Goal: Task Accomplishment & Management: Manage account settings

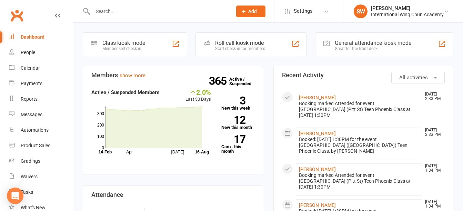
click at [210, 8] on input "text" at bounding box center [159, 12] width 136 height 10
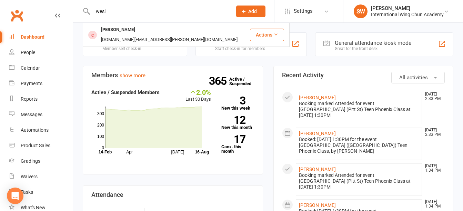
type input "wesl"
click at [244, 13] on icon at bounding box center [243, 11] width 6 height 6
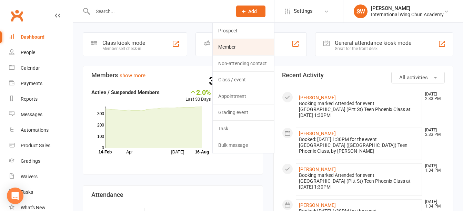
click at [237, 47] on link "Member" at bounding box center [243, 47] width 61 height 16
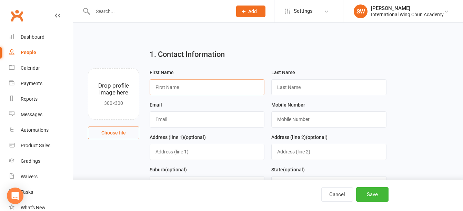
click at [207, 84] on input "text" at bounding box center [207, 87] width 115 height 16
type input "[PERSON_NAME]"
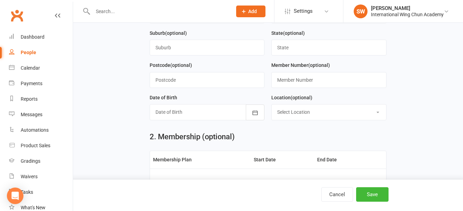
scroll to position [138, 0]
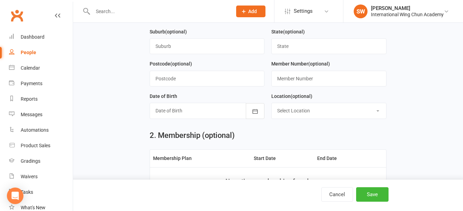
click at [215, 115] on div at bounding box center [207, 111] width 115 height 16
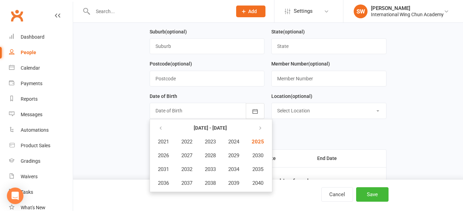
click at [153, 130] on th at bounding box center [163, 127] width 23 height 13
click at [159, 129] on icon "button" at bounding box center [160, 128] width 5 height 6
click at [186, 171] on span "2012" at bounding box center [186, 169] width 11 height 6
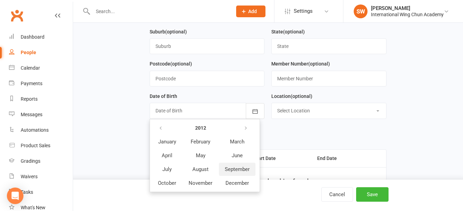
click at [243, 171] on span "September" at bounding box center [237, 169] width 25 height 6
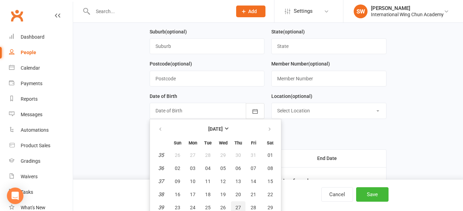
scroll to position [172, 0]
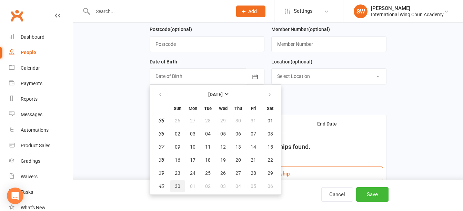
click at [177, 187] on span "30" at bounding box center [178, 186] width 6 height 6
type input "[DATE]"
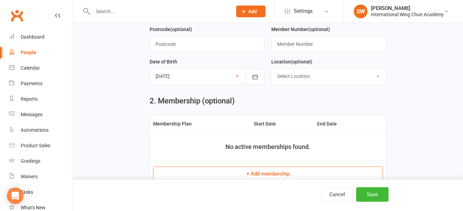
click at [339, 83] on select "Select Location Burwood Chatswood Epping Liverpool Maroubra Penrith Sydney" at bounding box center [328, 76] width 114 height 15
select select "2"
click at [271, 71] on select "Select Location Burwood Chatswood Epping Liverpool Maroubra Penrith Sydney" at bounding box center [328, 76] width 114 height 15
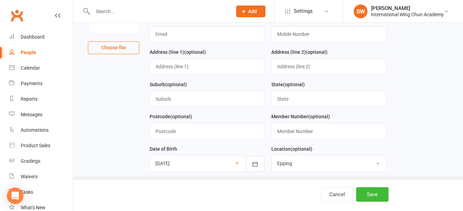
scroll to position [69, 0]
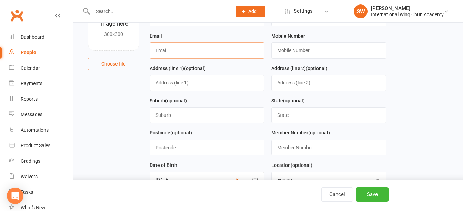
click at [192, 51] on input "text" at bounding box center [207, 50] width 115 height 16
paste input "[PERSON_NAME][EMAIL_ADDRESS][PERSON_NAME][DOMAIN_NAME]"
type input "[PERSON_NAME][EMAIL_ADDRESS][PERSON_NAME][DOMAIN_NAME]"
click at [307, 50] on input "text" at bounding box center [328, 50] width 115 height 16
paste input "0424 606 722"
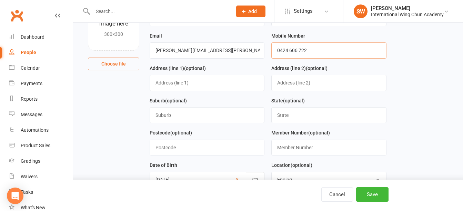
type input "0424 606 722"
click at [206, 83] on input "text" at bounding box center [207, 83] width 115 height 16
type input "[STREET_ADDRESS]"
type input "[GEOGRAPHIC_DATA]"
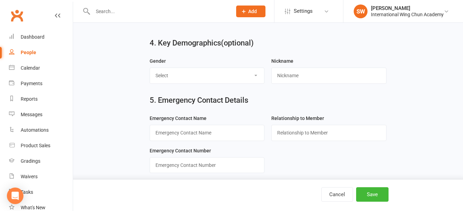
scroll to position [448, 0]
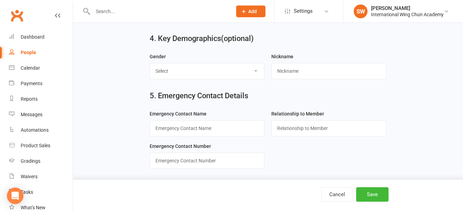
type input "2113"
click at [194, 73] on select "Select Male Female Not Specified" at bounding box center [207, 70] width 114 height 15
select select "[DEMOGRAPHIC_DATA]"
click at [150, 66] on select "Select Male Female Not Specified" at bounding box center [207, 70] width 114 height 15
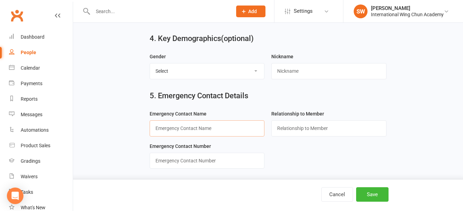
click at [224, 130] on input "text" at bounding box center [207, 128] width 115 height 16
paste input "[PERSON_NAME]"
type input "[PERSON_NAME]"
click at [294, 134] on input "text" at bounding box center [328, 128] width 115 height 16
type input "f"
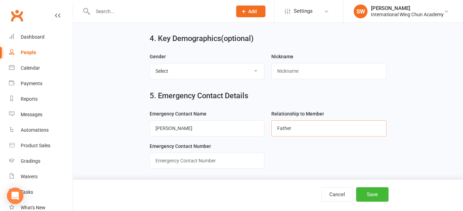
type input "Father"
paste input "0424 606 722"
type input "0424 606 722"
click at [297, 133] on input "Father" at bounding box center [328, 128] width 115 height 16
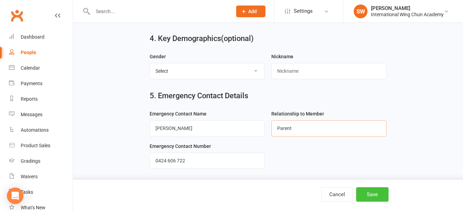
type input "Parent"
click at [375, 192] on button "Save" at bounding box center [372, 194] width 32 height 14
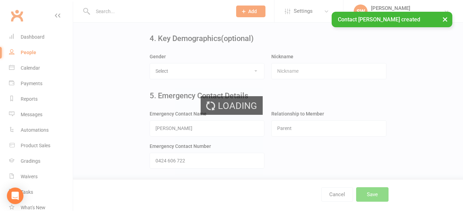
scroll to position [0, 0]
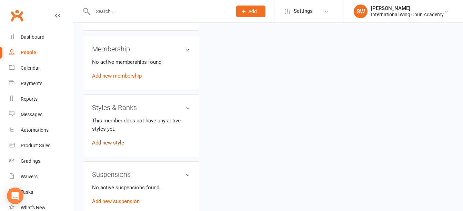
click at [115, 140] on link "Add new style" at bounding box center [108, 143] width 32 height 6
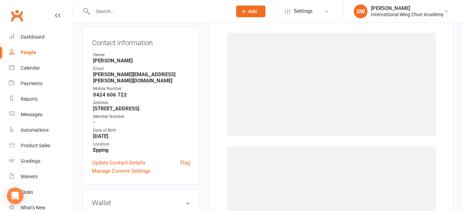
scroll to position [53, 0]
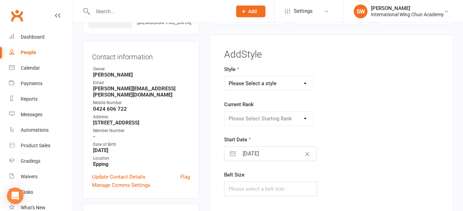
click at [266, 85] on select "Please Select a style Little Dragons Teen Phoenix (Retired) Wing Chun" at bounding box center [268, 83] width 89 height 14
select select "3062"
click at [224, 76] on select "Please Select a style Little Dragons Teen Phoenix (Retired) Wing Chun" at bounding box center [268, 83] width 89 height 14
click at [267, 119] on select "Please Select Starting Rank Grade 1 Grade 2 Grade 3 Grade 4 Pre-Level 1 Level 1…" at bounding box center [268, 119] width 89 height 14
select select "33913"
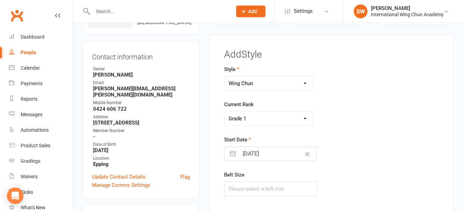
click at [224, 112] on select "Please Select Starting Rank Grade 1 Grade 2 Grade 3 Grade 4 Pre-Level 1 Level 1…" at bounding box center [268, 119] width 89 height 14
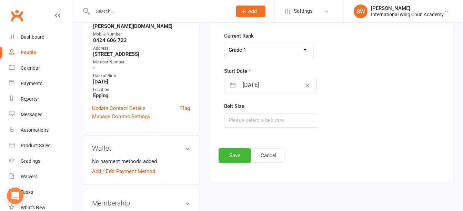
scroll to position [122, 0]
click at [255, 85] on input "16 Aug 2025" at bounding box center [278, 85] width 78 height 14
select select "6"
select select "2025"
select select "7"
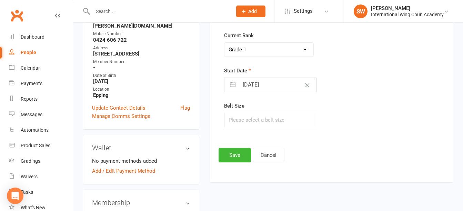
select select "2025"
select select "8"
select select "2025"
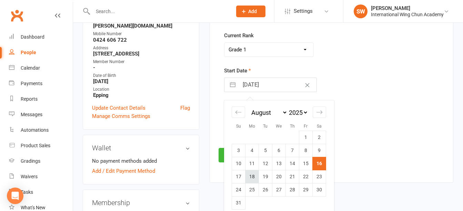
click at [252, 175] on td "18" at bounding box center [251, 176] width 13 height 13
type input "18 Aug 2025"
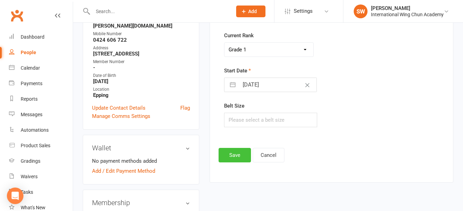
click at [234, 153] on button "Save" at bounding box center [234, 155] width 32 height 14
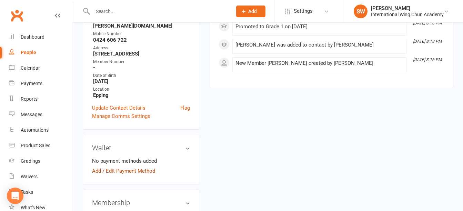
click at [144, 167] on link "Add / Edit Payment Method" at bounding box center [123, 171] width 63 height 8
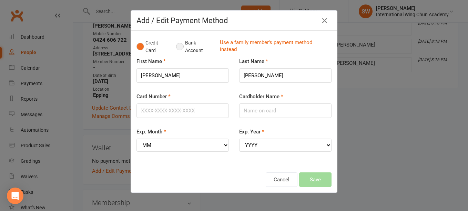
click at [176, 45] on button "Bank Account" at bounding box center [195, 46] width 38 height 21
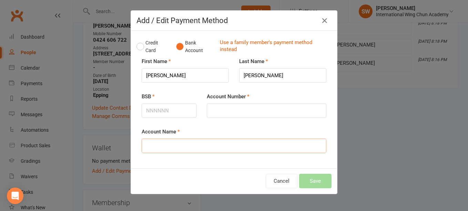
click at [184, 146] on input "Account Name" at bounding box center [234, 146] width 185 height 14
type input "[PERSON_NAME]"
type input "342011"
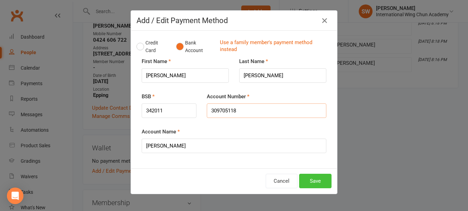
type input "309705118"
click at [309, 184] on button "Save" at bounding box center [315, 181] width 32 height 14
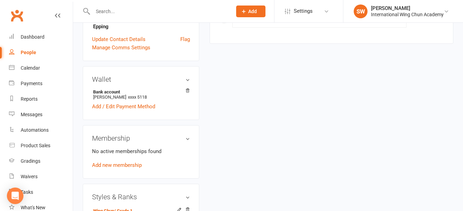
scroll to position [191, 0]
click at [123, 162] on link "Add new membership" at bounding box center [117, 165] width 50 height 6
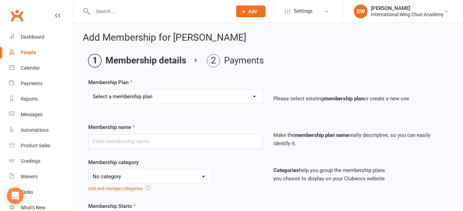
click at [222, 94] on select "Select a membership plan Sydney City - Basic Membership (3 mo. Minimum Term) Sy…" at bounding box center [176, 97] width 174 height 14
select select "35"
click at [89, 90] on select "Select a membership plan Sydney City - Basic Membership (3 mo. Minimum Term) Sy…" at bounding box center [176, 97] width 174 height 14
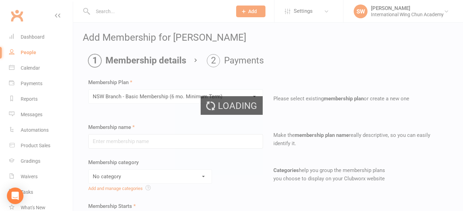
type input "NSW Branch - Basic Membership (6 mo. Minimum Term)"
select select "5"
type input "0"
type input "1"
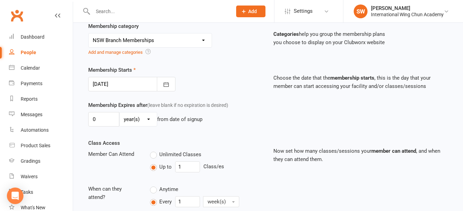
scroll to position [138, 0]
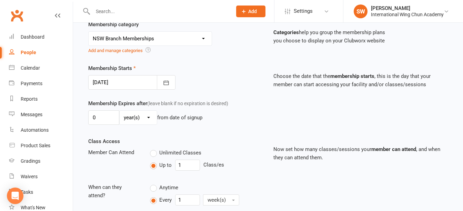
click at [119, 80] on div at bounding box center [131, 82] width 87 height 14
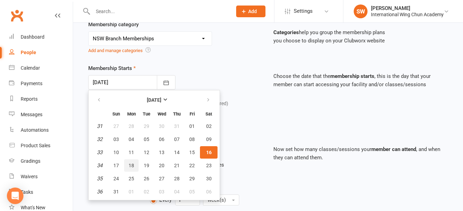
click at [129, 165] on span "18" at bounding box center [132, 166] width 6 height 6
type input "18 Aug 2025"
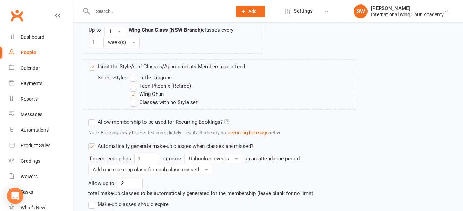
scroll to position [497, 0]
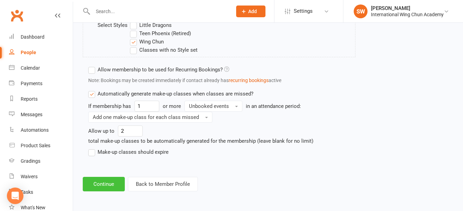
click at [107, 181] on button "Continue" at bounding box center [104, 184] width 42 height 14
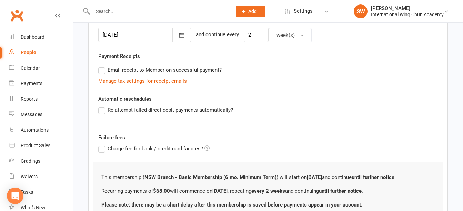
scroll to position [235, 0]
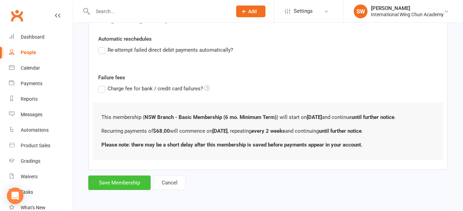
click at [135, 181] on button "Save Membership" at bounding box center [119, 182] width 62 height 14
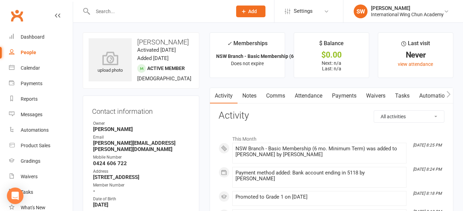
click at [349, 101] on link "Payments" at bounding box center [344, 96] width 34 height 16
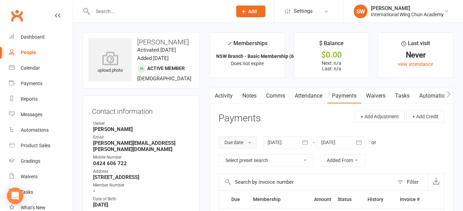
scroll to position [103, 0]
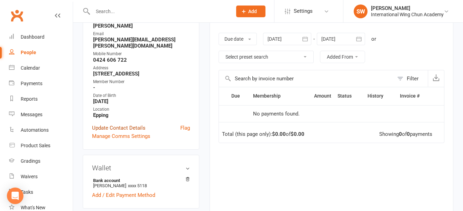
click at [104, 130] on link "Update Contact Details" at bounding box center [118, 128] width 53 height 8
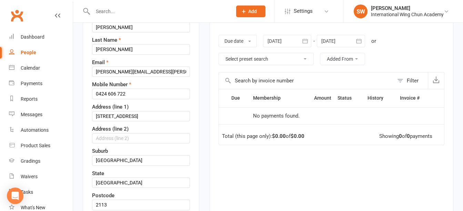
scroll to position [205, 0]
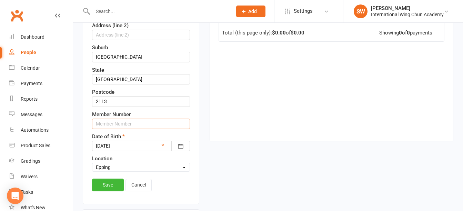
click at [116, 129] on input "text" at bounding box center [141, 124] width 98 height 10
type input "S16632"
click at [111, 191] on link "Save" at bounding box center [108, 184] width 32 height 12
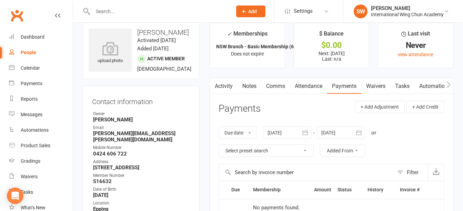
scroll to position [0, 0]
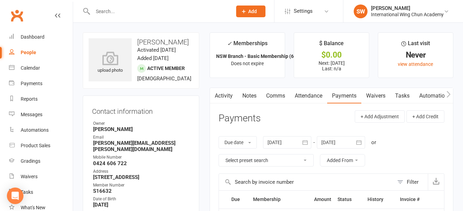
drag, startPoint x: 138, startPoint y: 41, endPoint x: 168, endPoint y: 180, distance: 142.0
click at [168, 180] on contact-information "upload photo [PERSON_NAME] Activated [DATE] Added [DATE] Active member [DEMOGRA…" at bounding box center [141, 142] width 116 height 221
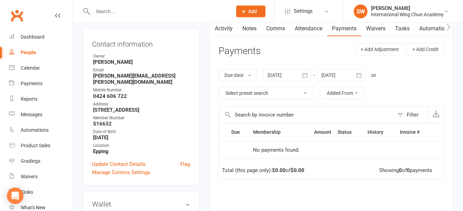
scroll to position [69, 0]
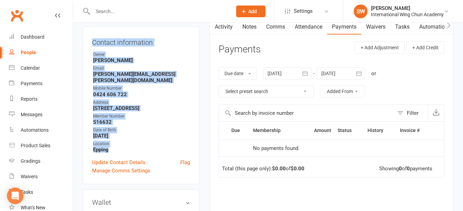
click at [114, 151] on strong "Epping" at bounding box center [141, 149] width 97 height 6
copy contact-information "[PERSON_NAME] Activated [DATE] Added [DATE] Active member [DEMOGRAPHIC_DATA] Co…"
click at [138, 122] on strong "S16632" at bounding box center [141, 122] width 97 height 6
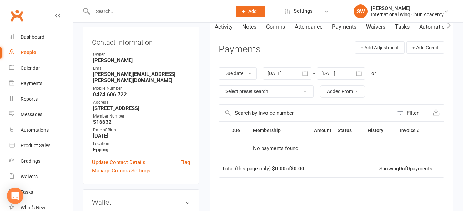
click at [339, 31] on link "Payments" at bounding box center [344, 27] width 34 height 16
click at [301, 29] on link "Attendance" at bounding box center [308, 27] width 37 height 16
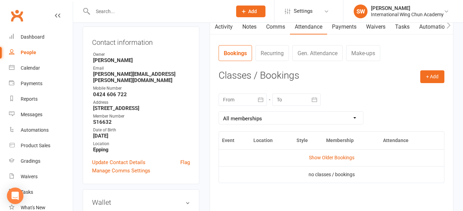
click at [346, 29] on link "Payments" at bounding box center [344, 27] width 34 height 16
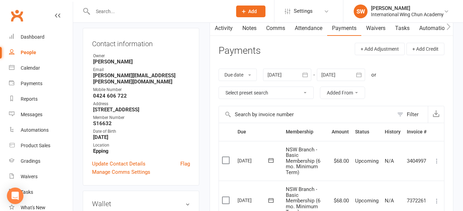
scroll to position [138, 0]
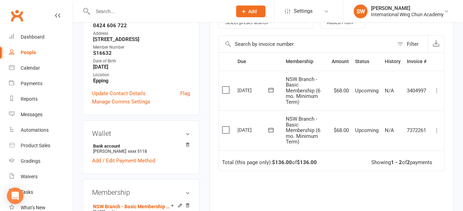
click at [436, 130] on icon at bounding box center [436, 130] width 7 height 7
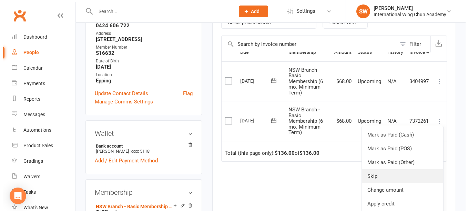
scroll to position [14, 0]
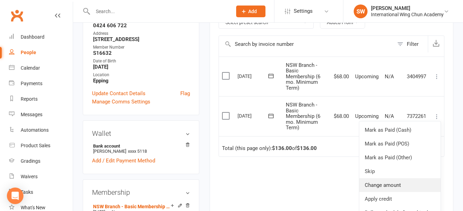
click at [411, 191] on link "Change amount" at bounding box center [399, 185] width 81 height 14
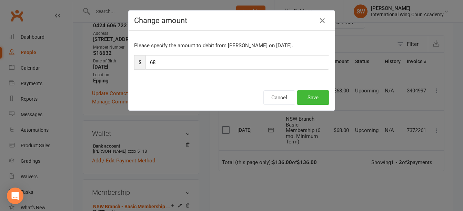
scroll to position [0, 0]
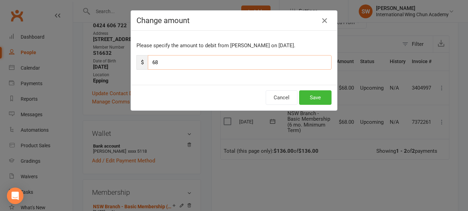
click at [288, 63] on input "68" at bounding box center [240, 62] width 184 height 14
type input "61.20"
click at [310, 99] on button "Save" at bounding box center [315, 97] width 32 height 14
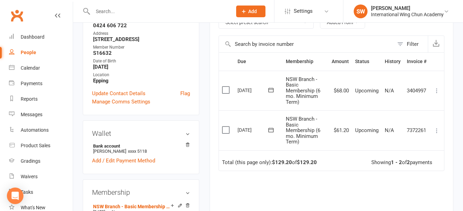
click at [434, 90] on icon at bounding box center [436, 90] width 7 height 7
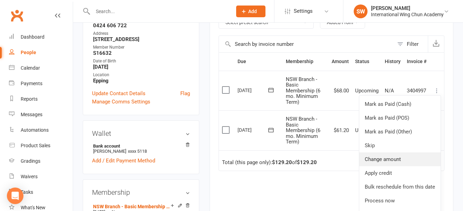
click at [420, 161] on link "Change amount" at bounding box center [399, 159] width 81 height 14
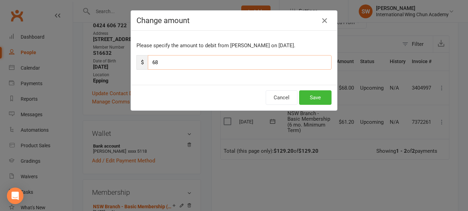
click at [296, 61] on input "68" at bounding box center [240, 62] width 184 height 14
paste input "1.20"
type input "61.20"
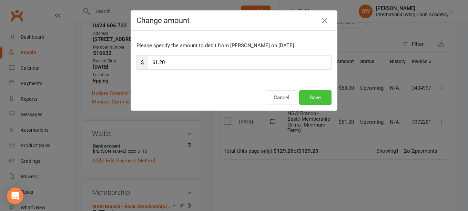
click at [315, 95] on button "Save" at bounding box center [315, 97] width 32 height 14
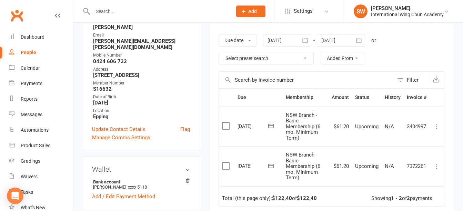
scroll to position [69, 0]
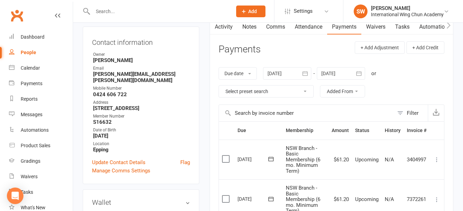
click at [339, 74] on div at bounding box center [341, 73] width 48 height 12
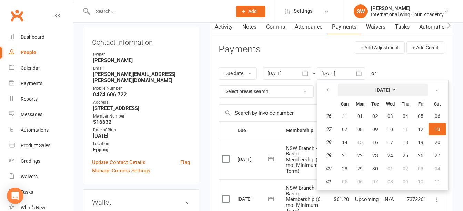
click at [390, 87] on strong "[DATE]" at bounding box center [382, 90] width 14 height 6
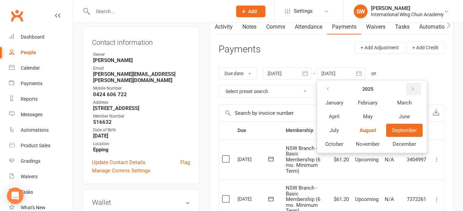
click at [415, 86] on icon "button" at bounding box center [412, 89] width 5 height 6
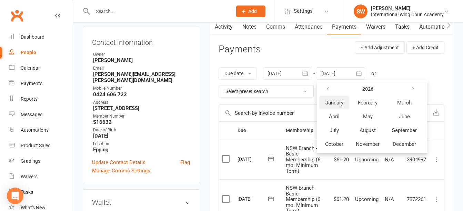
click at [339, 106] on span "January" at bounding box center [334, 103] width 18 height 6
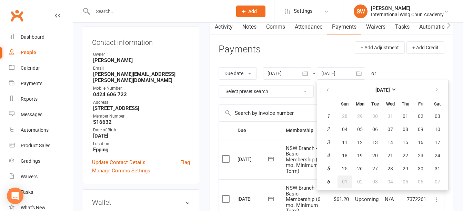
click at [350, 182] on button "01" at bounding box center [344, 181] width 14 height 12
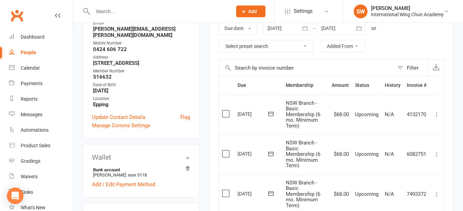
scroll to position [57, 0]
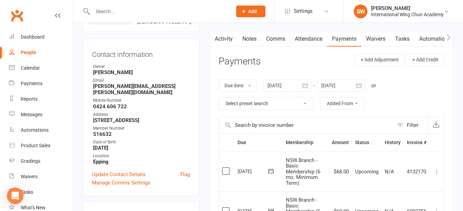
click at [330, 84] on div at bounding box center [341, 85] width 48 height 12
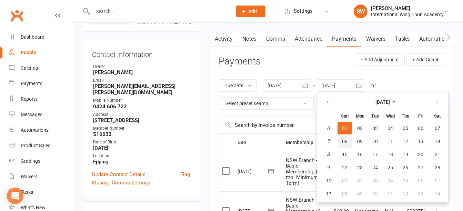
click at [346, 144] on span "08" at bounding box center [345, 142] width 6 height 6
type input "08 Feb 2026"
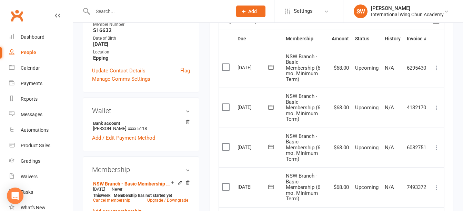
scroll to position [154, 0]
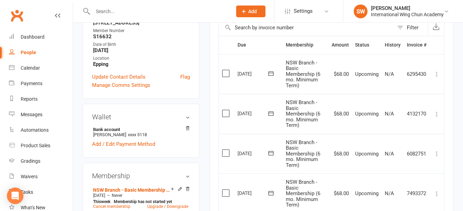
click at [437, 73] on icon at bounding box center [436, 74] width 7 height 7
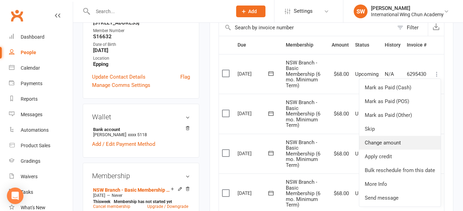
click at [411, 143] on link "Change amount" at bounding box center [399, 143] width 81 height 14
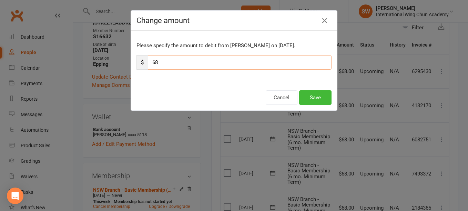
click at [309, 64] on input "68" at bounding box center [240, 62] width 184 height 14
paste input "1.20"
type input "61.20"
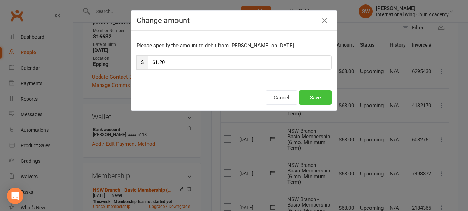
click at [314, 94] on button "Save" at bounding box center [315, 97] width 32 height 14
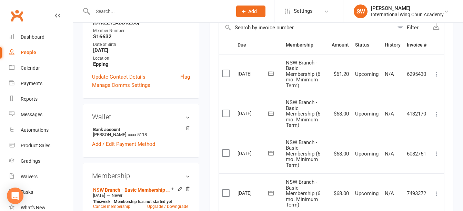
click at [435, 114] on icon at bounding box center [436, 114] width 7 height 7
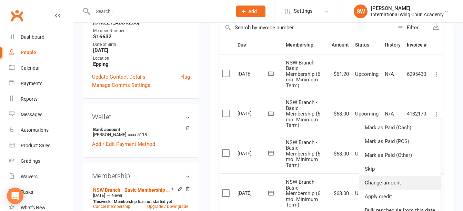
click at [418, 180] on link "Change amount" at bounding box center [399, 183] width 81 height 14
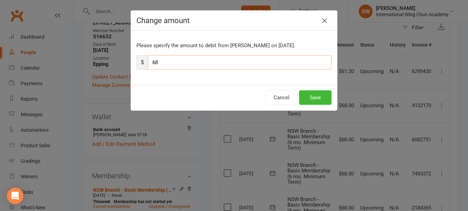
click at [298, 62] on input "68" at bounding box center [240, 62] width 184 height 14
paste input "1.20"
type input "61.20"
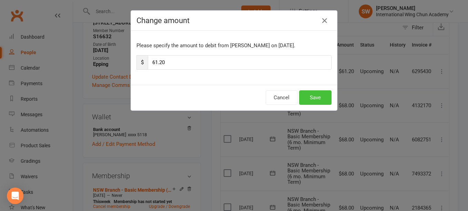
click at [318, 98] on button "Save" at bounding box center [315, 97] width 32 height 14
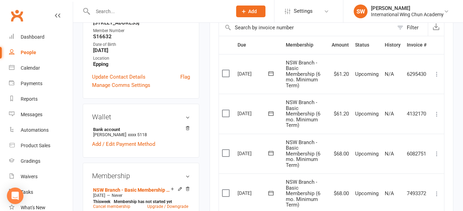
scroll to position [189, 0]
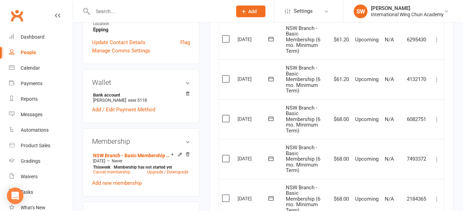
click at [435, 121] on icon at bounding box center [436, 119] width 7 height 7
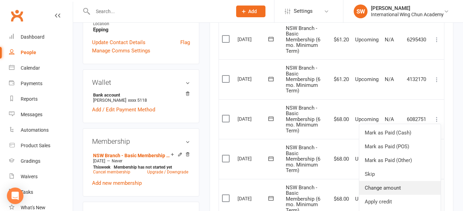
click at [416, 183] on link "Change amount" at bounding box center [399, 188] width 81 height 14
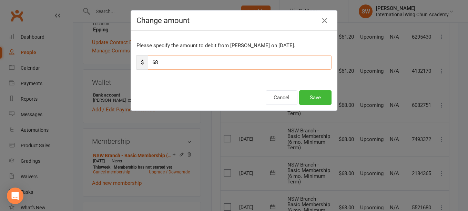
click at [213, 60] on input "68" at bounding box center [240, 62] width 184 height 14
paste input "1.20"
type input "61.20"
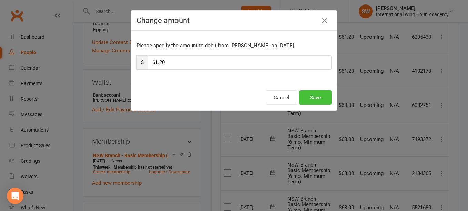
click at [312, 98] on button "Save" at bounding box center [315, 97] width 32 height 14
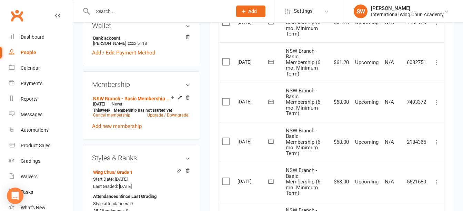
scroll to position [258, 0]
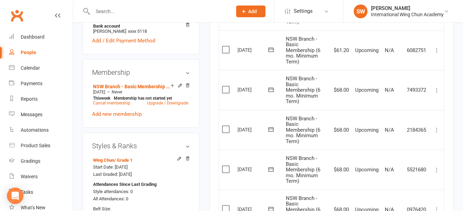
click at [434, 90] on icon at bounding box center [436, 90] width 7 height 7
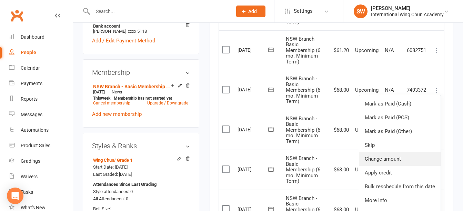
click at [425, 157] on link "Change amount" at bounding box center [399, 159] width 81 height 14
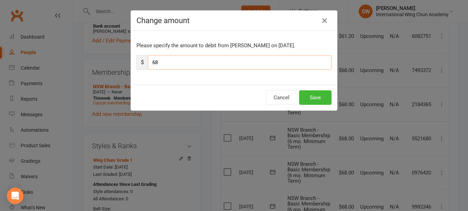
click at [291, 61] on input "68" at bounding box center [240, 62] width 184 height 14
paste input "1.20"
type input "61.20"
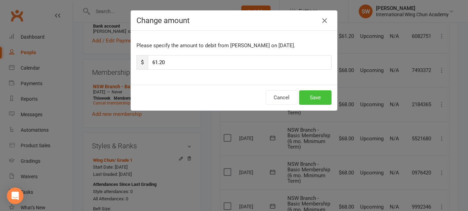
click at [317, 95] on button "Save" at bounding box center [315, 97] width 32 height 14
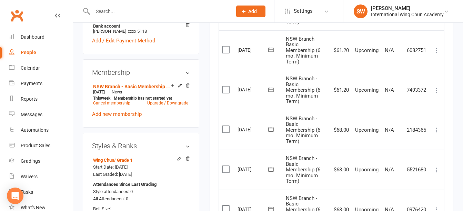
click at [436, 131] on icon at bounding box center [436, 129] width 7 height 7
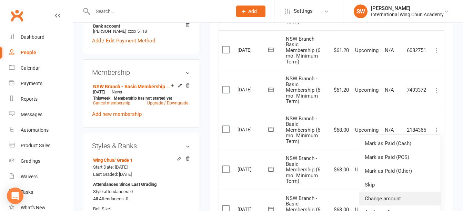
click at [425, 196] on link "Change amount" at bounding box center [399, 199] width 81 height 14
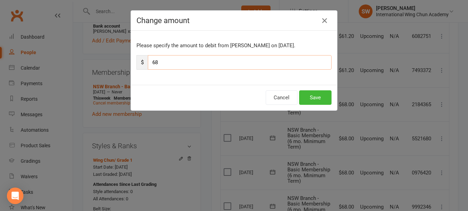
click at [302, 64] on input "68" at bounding box center [240, 62] width 184 height 14
paste input "1.20"
type input "61.20"
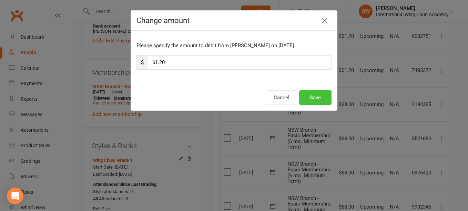
click at [314, 94] on button "Save" at bounding box center [315, 97] width 32 height 14
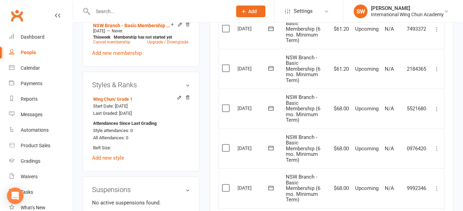
scroll to position [327, 0]
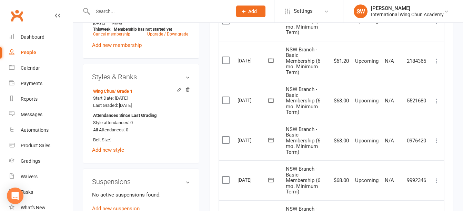
click at [434, 100] on icon at bounding box center [436, 101] width 7 height 7
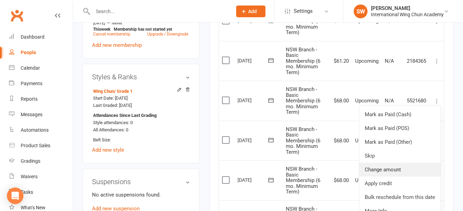
click at [421, 170] on link "Change amount" at bounding box center [399, 170] width 81 height 14
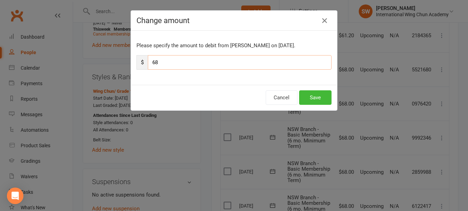
click at [285, 61] on input "68" at bounding box center [240, 62] width 184 height 14
paste input "1.20"
type input "61.20"
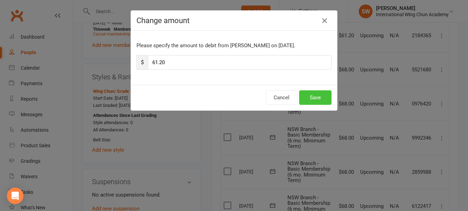
click at [319, 99] on button "Save" at bounding box center [315, 97] width 32 height 14
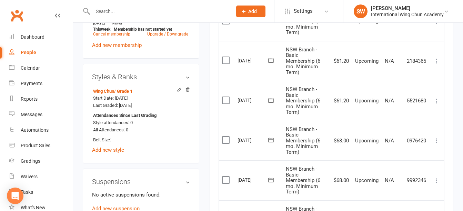
click at [435, 143] on icon at bounding box center [436, 140] width 7 height 7
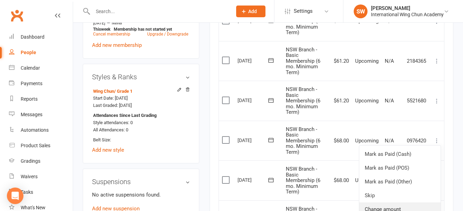
click at [427, 208] on link "Change amount" at bounding box center [399, 209] width 81 height 14
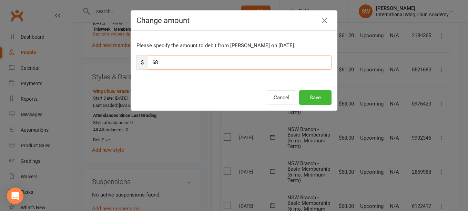
click at [269, 68] on input "68" at bounding box center [240, 62] width 184 height 14
click at [269, 66] on input "68" at bounding box center [240, 62] width 184 height 14
paste input "1.20"
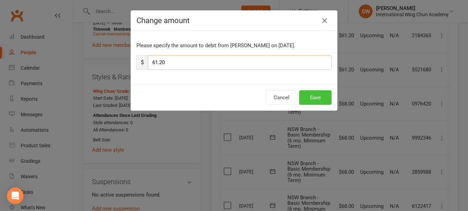
type input "61.20"
click at [311, 96] on button "Save" at bounding box center [315, 97] width 32 height 14
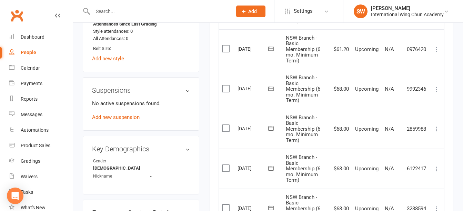
scroll to position [430, 0]
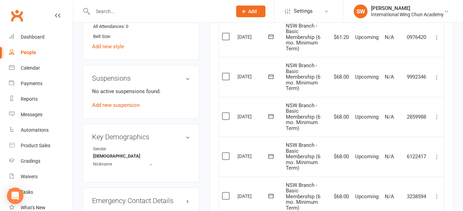
click at [434, 75] on icon at bounding box center [436, 77] width 7 height 7
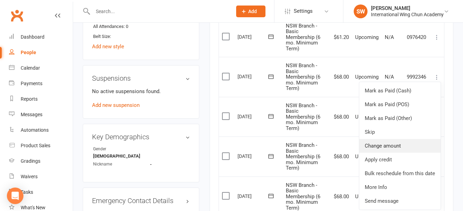
click at [425, 145] on link "Change amount" at bounding box center [399, 146] width 81 height 14
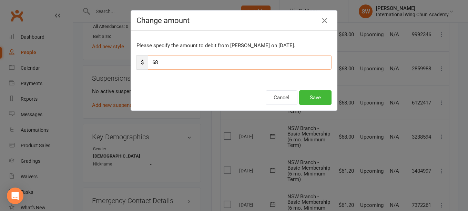
click at [239, 60] on input "68" at bounding box center [240, 62] width 184 height 14
paste input "1.20"
type input "61.20"
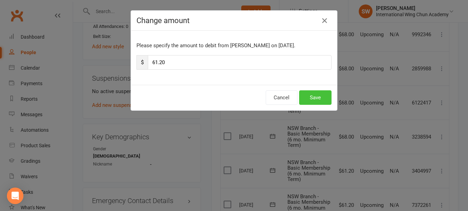
click at [310, 94] on button "Save" at bounding box center [315, 97] width 32 height 14
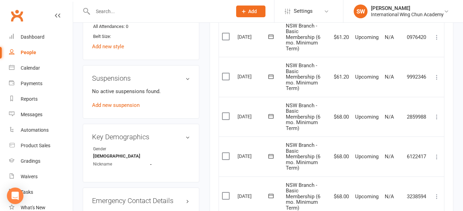
click at [438, 114] on icon at bounding box center [436, 116] width 7 height 7
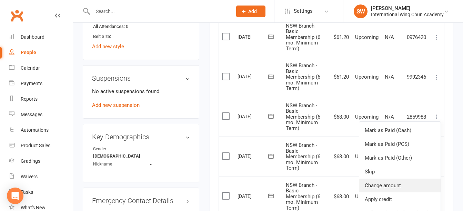
click at [421, 188] on link "Change amount" at bounding box center [399, 185] width 81 height 14
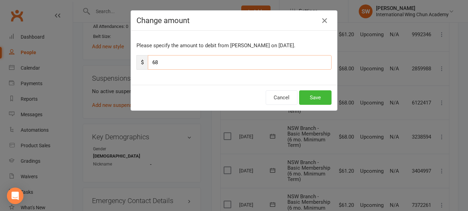
click at [226, 64] on input "68" at bounding box center [240, 62] width 184 height 14
paste input "1.20"
type input "61.20"
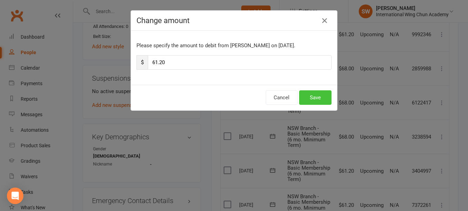
click at [312, 95] on button "Save" at bounding box center [315, 97] width 32 height 14
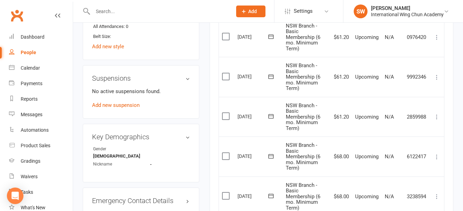
scroll to position [499, 0]
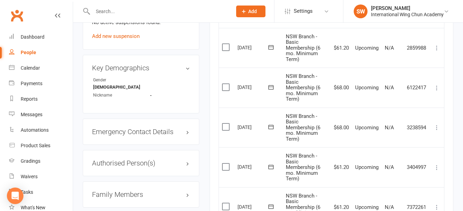
click at [437, 128] on icon at bounding box center [436, 127] width 7 height 7
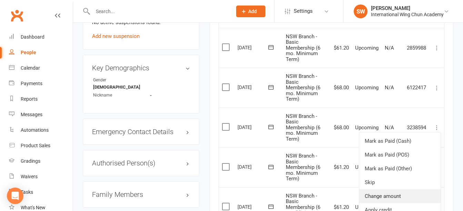
click at [428, 199] on link "Change amount" at bounding box center [399, 196] width 81 height 14
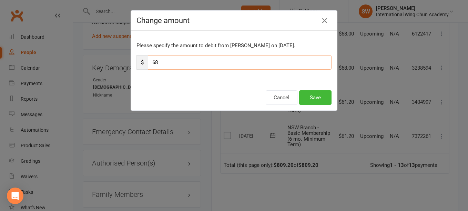
click at [260, 64] on input "68" at bounding box center [240, 62] width 184 height 14
paste input "1.20"
type input "61.20"
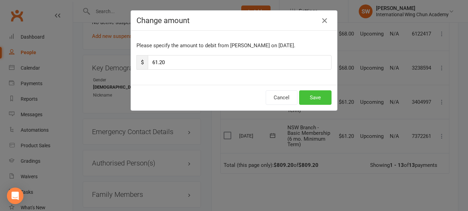
click at [322, 97] on button "Save" at bounding box center [315, 97] width 32 height 14
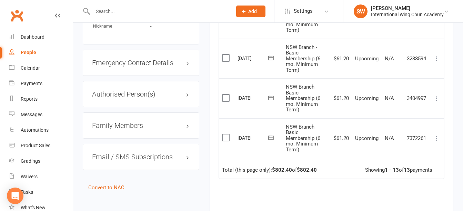
scroll to position [533, 0]
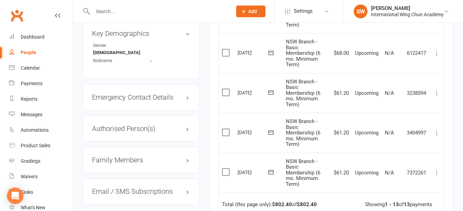
click at [435, 52] on icon at bounding box center [436, 53] width 7 height 7
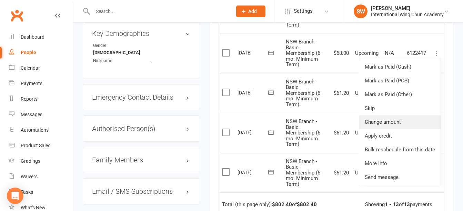
click at [411, 124] on link "Change amount" at bounding box center [399, 122] width 81 height 14
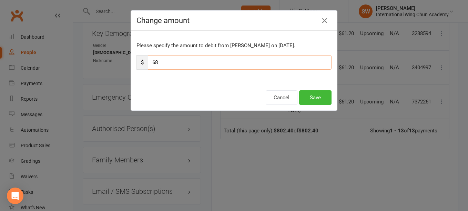
click at [260, 62] on input "68" at bounding box center [240, 62] width 184 height 14
paste input "1.20"
type input "61.20"
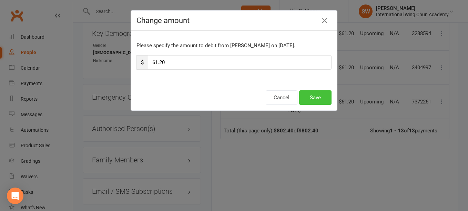
click at [319, 98] on button "Save" at bounding box center [315, 97] width 32 height 14
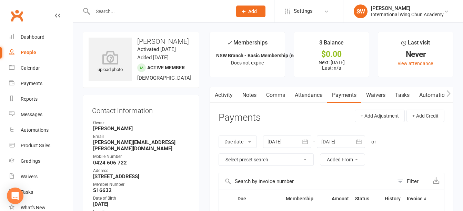
scroll to position [0, 0]
click at [253, 93] on link "Notes" at bounding box center [249, 96] width 24 height 16
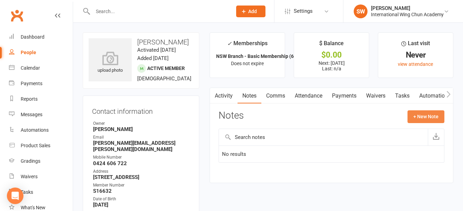
click at [430, 114] on button "+ New Note" at bounding box center [425, 116] width 37 height 12
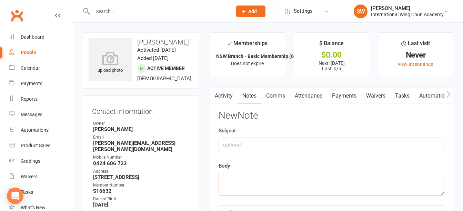
click at [263, 187] on textarea at bounding box center [331, 184] width 226 height 23
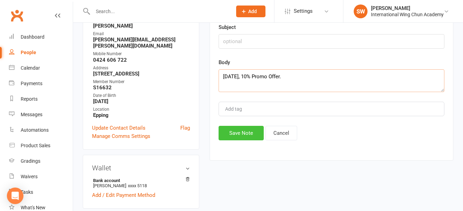
type textarea "18/08/2025, 10% Promo Offer."
click at [254, 132] on button "Save Note" at bounding box center [240, 133] width 45 height 14
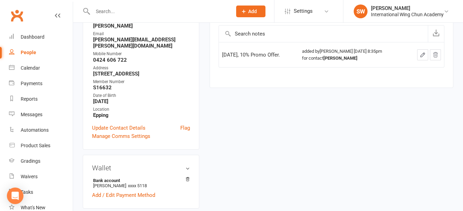
click at [253, 12] on span "Add" at bounding box center [252, 12] width 9 height 6
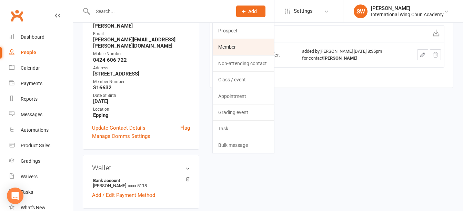
click at [245, 44] on link "Member" at bounding box center [243, 47] width 61 height 16
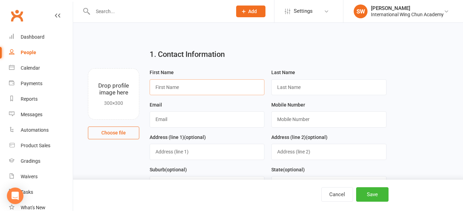
click at [223, 84] on input "text" at bounding box center [207, 87] width 115 height 16
type input "Aaron"
type input "Chung"
click at [212, 152] on input "text" at bounding box center [207, 152] width 115 height 16
type input "115B Edgeworth David Ave"
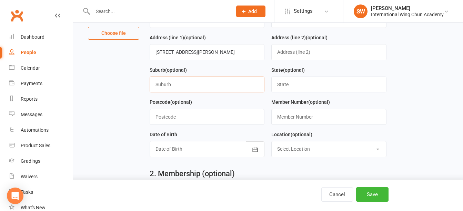
scroll to position [103, 0]
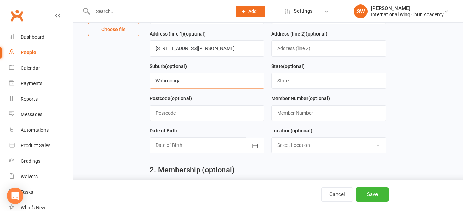
type input "Wahroonga"
type input "[GEOGRAPHIC_DATA]"
type input "2076"
click at [316, 148] on select "Select Location Burwood Chatswood Epping Liverpool Maroubra Penrith Sydney" at bounding box center [328, 144] width 114 height 15
select select "6"
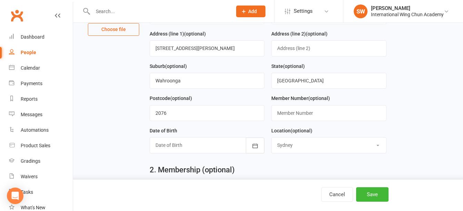
click at [271, 140] on select "Select Location Burwood Chatswood Epping Liverpool Maroubra Penrith Sydney" at bounding box center [328, 144] width 114 height 15
click at [291, 166] on div "2. Membership (optional) Membership Plan Start Date End Date No active membersh…" at bounding box center [267, 212] width 247 height 106
click at [228, 148] on div at bounding box center [207, 145] width 115 height 16
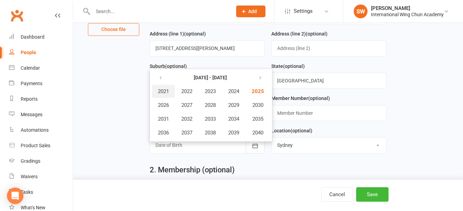
click at [161, 91] on span "2021" at bounding box center [163, 91] width 11 height 6
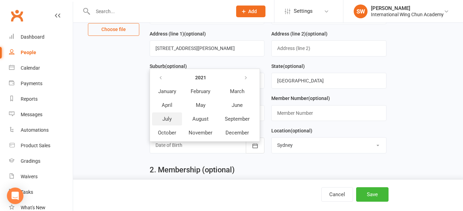
click at [177, 121] on button "July" at bounding box center [167, 118] width 30 height 13
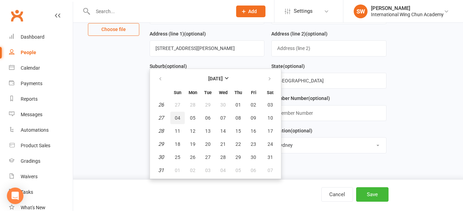
click at [177, 121] on span "04" at bounding box center [178, 118] width 6 height 6
type input "04 Jul 2021"
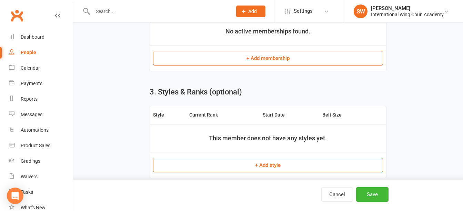
scroll to position [472, 0]
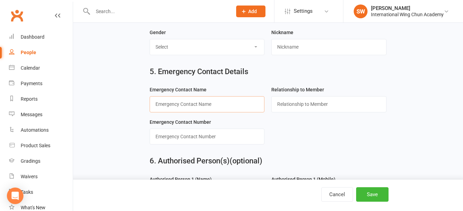
click at [225, 109] on input "text" at bounding box center [207, 104] width 115 height 16
paste input "0411 090 636"
type input "0411 090 636"
type input "Parent"
type input "Anthony Chung"
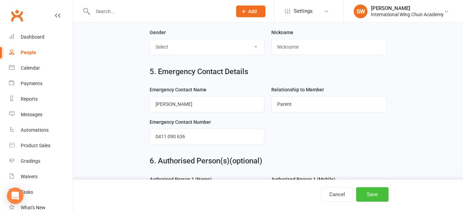
click at [368, 198] on button "Save" at bounding box center [372, 194] width 32 height 14
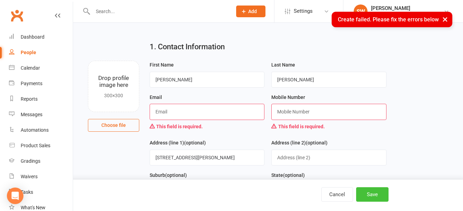
scroll to position [6, 0]
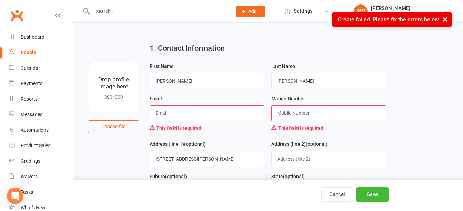
click at [244, 114] on input "text" at bounding box center [207, 113] width 115 height 16
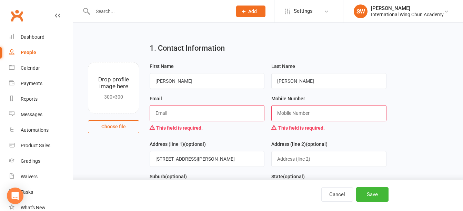
click at [193, 114] on input "text" at bounding box center [207, 113] width 115 height 16
paste input "achung2u@hotmail.com"
type input "achung2u@hotmail.com"
click at [298, 112] on input "text" at bounding box center [328, 113] width 115 height 16
paste input "0411 090 636"
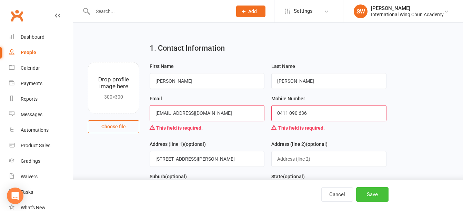
type input "0411 090 636"
click at [382, 196] on button "Save" at bounding box center [372, 194] width 32 height 14
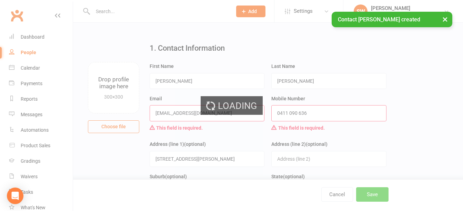
scroll to position [0, 0]
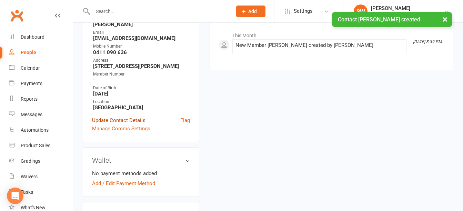
click at [130, 124] on link "Update Contact Details" at bounding box center [118, 120] width 53 height 8
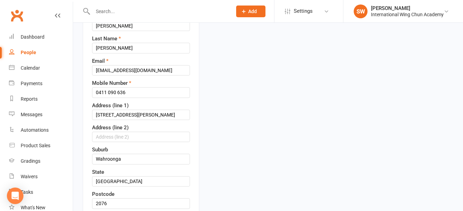
scroll to position [170, 0]
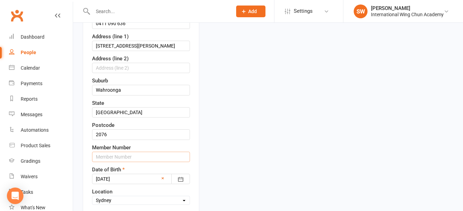
click at [112, 156] on input "text" at bounding box center [141, 157] width 98 height 10
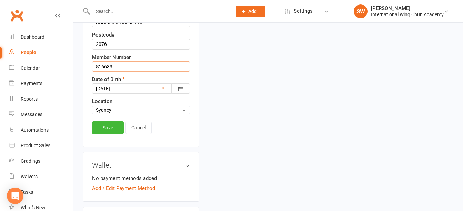
scroll to position [274, 0]
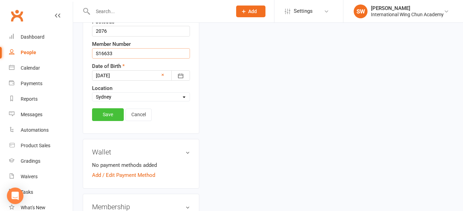
type input "S16633"
click at [100, 115] on link "Save" at bounding box center [108, 114] width 32 height 12
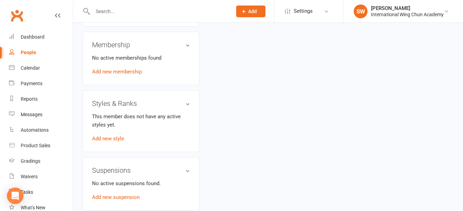
click at [109, 143] on div "This member does not have any active styles yet. Add new style" at bounding box center [141, 127] width 98 height 30
click at [110, 142] on link "Add new style" at bounding box center [108, 138] width 32 height 6
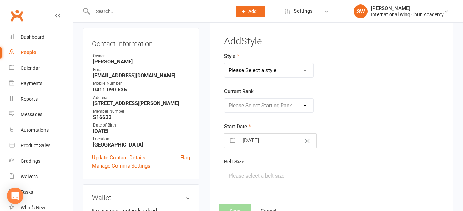
scroll to position [53, 0]
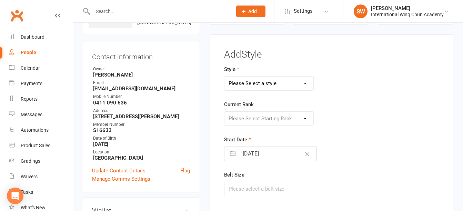
click at [260, 84] on select "Please Select a style Little Dragons Teen Phoenix (Retired) Wing Chun" at bounding box center [268, 83] width 89 height 14
select select "3062"
click at [224, 76] on select "Please Select a style Little Dragons Teen Phoenix (Retired) Wing Chun" at bounding box center [268, 83] width 89 height 14
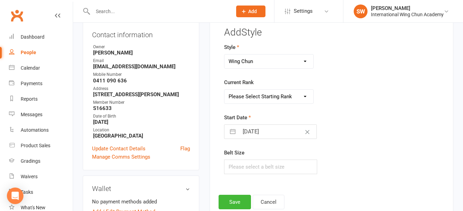
scroll to position [122, 0]
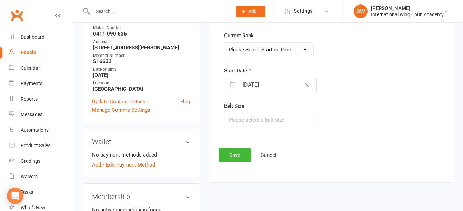
click at [283, 50] on select "Please Select Starting Rank Grade 1 Grade 2 Grade 3 Grade 4 Pre-Level 1 Level 1…" at bounding box center [268, 50] width 89 height 14
select select "33913"
click at [224, 43] on select "Please Select Starting Rank Grade 1 Grade 2 Grade 3 Grade 4 Pre-Level 1 Level 1…" at bounding box center [268, 50] width 89 height 14
click at [259, 86] on input "16 Aug 2025" at bounding box center [278, 85] width 78 height 14
select select "6"
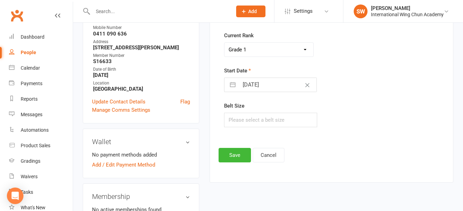
select select "2025"
select select "7"
select select "2025"
select select "8"
select select "2025"
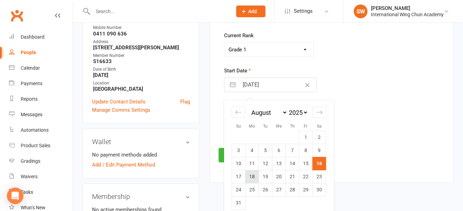
click at [252, 174] on td "18" at bounding box center [251, 176] width 13 height 13
type input "18 Aug 2025"
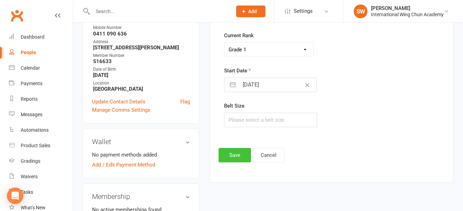
click at [241, 155] on button "Save" at bounding box center [234, 155] width 32 height 14
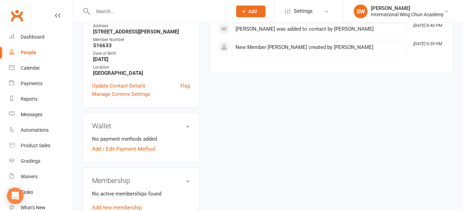
scroll to position [207, 0]
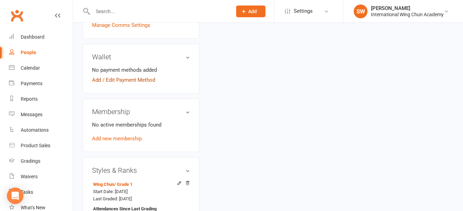
click at [141, 84] on link "Add / Edit Payment Method" at bounding box center [123, 80] width 63 height 8
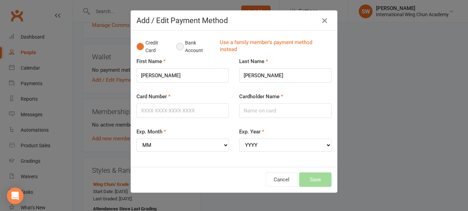
click at [178, 46] on button "Bank Account" at bounding box center [195, 46] width 38 height 21
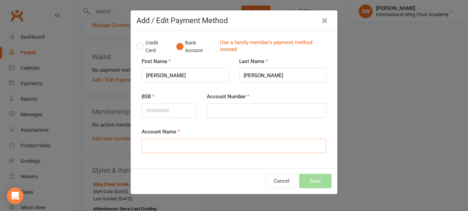
click at [193, 151] on input "Account Name" at bounding box center [234, 146] width 185 height 14
type input "Anthony Chung"
type input "112879"
type input "147803191"
click at [315, 184] on button "Save" at bounding box center [315, 181] width 32 height 14
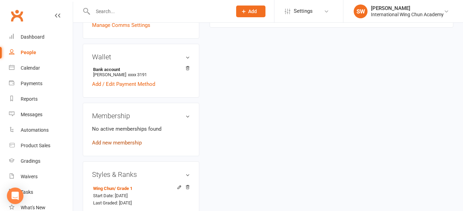
click at [122, 146] on link "Add new membership" at bounding box center [117, 143] width 50 height 6
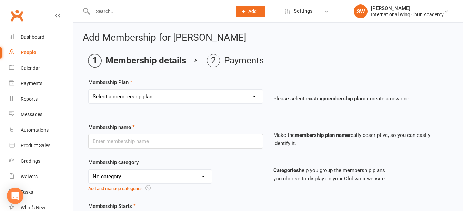
click at [170, 98] on select "Select a membership plan Sydney City - Basic Membership (3 mo. Minimum Term) Sy…" at bounding box center [176, 97] width 174 height 14
select select "3"
click at [89, 90] on select "Select a membership plan Sydney City - Basic Membership (3 mo. Minimum Term) Sy…" at bounding box center [176, 97] width 174 height 14
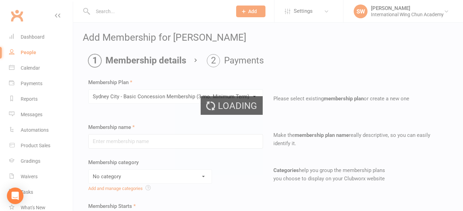
type input "Sydney City - Basic Concession Membership (3 mo. Minimum Term)"
select select "24"
type input "0"
type input "1"
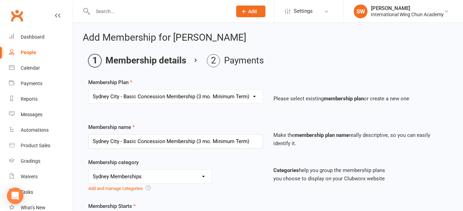
scroll to position [138, 0]
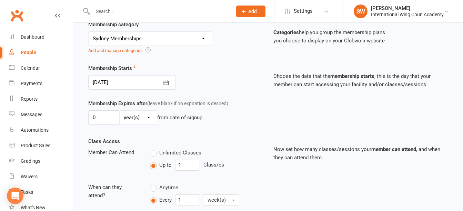
click at [127, 84] on div at bounding box center [131, 82] width 87 height 14
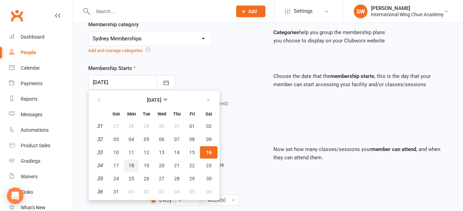
click at [130, 162] on button "18" at bounding box center [131, 165] width 14 height 12
type input "18 Aug 2025"
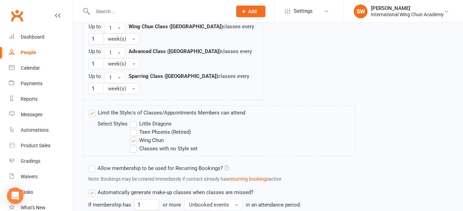
scroll to position [547, 0]
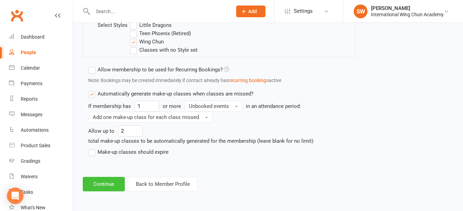
click at [102, 184] on button "Continue" at bounding box center [104, 184] width 42 height 14
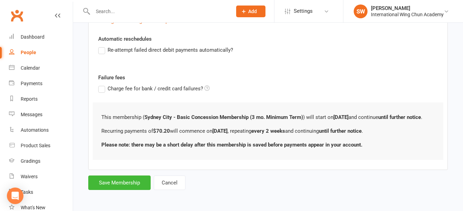
scroll to position [243, 0]
click at [136, 180] on button "Save Membership" at bounding box center [119, 182] width 62 height 14
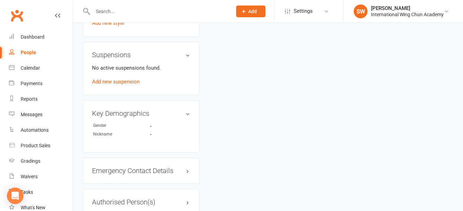
scroll to position [448, 0]
click at [175, 115] on link "edit" at bounding box center [177, 113] width 8 height 6
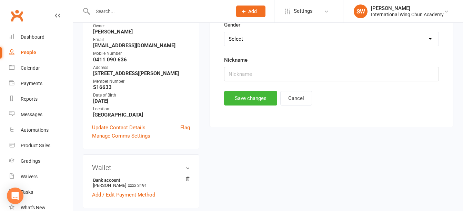
scroll to position [53, 0]
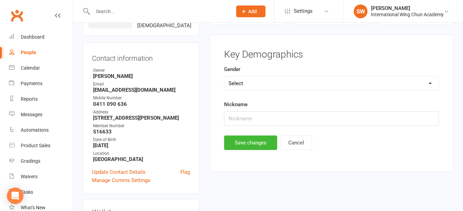
click at [261, 82] on select "Select Male Female Not Specified" at bounding box center [331, 83] width 214 height 14
select select "[DEMOGRAPHIC_DATA]"
click at [224, 76] on select "Select Male Female Not Specified" at bounding box center [331, 83] width 214 height 14
click at [258, 145] on button "Save changes" at bounding box center [250, 142] width 53 height 14
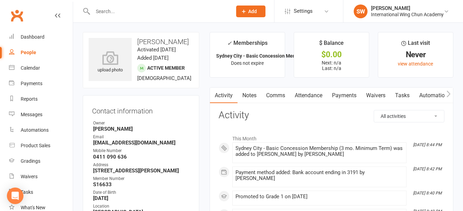
scroll to position [0, 0]
click at [43, 35] on div "Dashboard" at bounding box center [33, 37] width 24 height 6
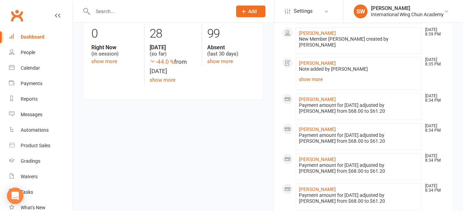
scroll to position [526, 0]
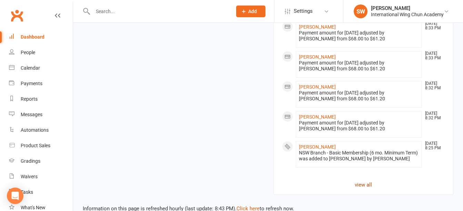
click at [362, 181] on link "view all" at bounding box center [363, 185] width 163 height 8
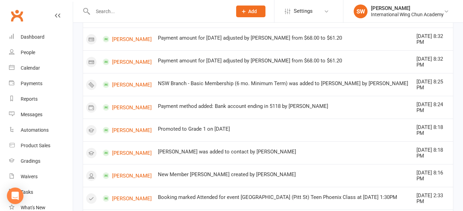
scroll to position [470, 0]
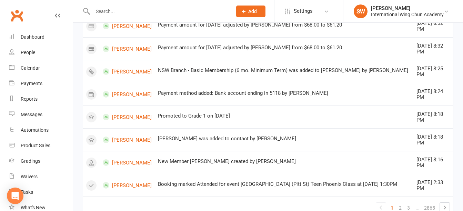
click at [253, 11] on span "Add" at bounding box center [252, 12] width 9 height 6
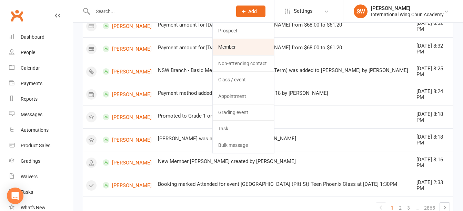
click at [261, 43] on link "Member" at bounding box center [243, 47] width 61 height 16
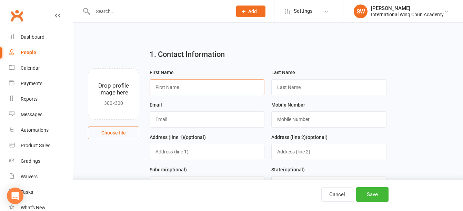
click at [231, 90] on input "text" at bounding box center [207, 87] width 115 height 16
type input "Bradley"
type input "Tian"
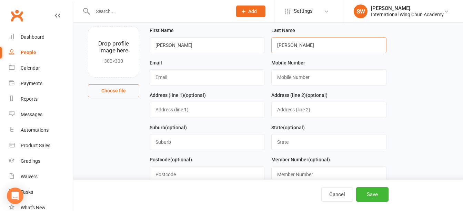
scroll to position [34, 0]
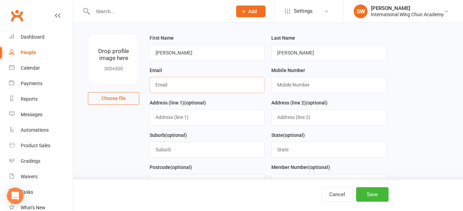
click at [176, 87] on input "text" at bounding box center [207, 85] width 115 height 16
paste input "fayzhai@hotmail.com"
type input "fayzhai@hotmail.com"
click at [166, 121] on input "text" at bounding box center [207, 117] width 115 height 16
paste input "24a Alamein Ave"
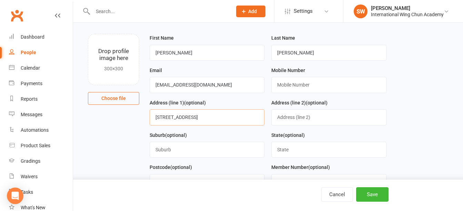
click at [158, 120] on input "24a Alamein Ave" at bounding box center [207, 117] width 115 height 16
type input "24a Alamein Ave"
paste input "Carlingford"
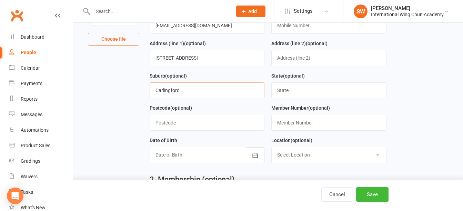
scroll to position [103, 0]
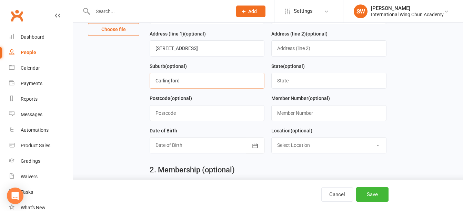
type input "Carlingford"
click at [223, 115] on input "text" at bounding box center [207, 113] width 115 height 16
click at [282, 82] on input "text" at bounding box center [328, 81] width 115 height 16
type input "[GEOGRAPHIC_DATA]"
click at [287, 113] on input "text" at bounding box center [328, 113] width 115 height 16
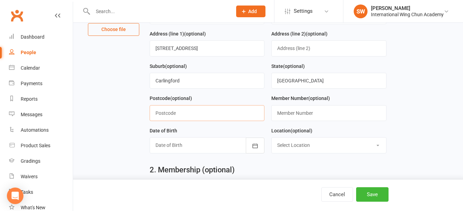
click at [217, 118] on input "text" at bounding box center [207, 113] width 115 height 16
paste input "2118"
type input "2118"
click at [304, 147] on select "Select Location Burwood Chatswood Epping Liverpool Maroubra Penrith Sydney" at bounding box center [328, 144] width 114 height 15
select select "2"
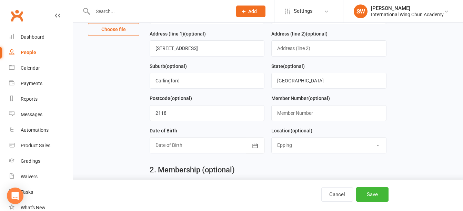
click at [271, 140] on select "Select Location Burwood Chatswood Epping Liverpool Maroubra Penrith Sydney" at bounding box center [328, 144] width 114 height 15
click at [178, 150] on div at bounding box center [207, 145] width 115 height 16
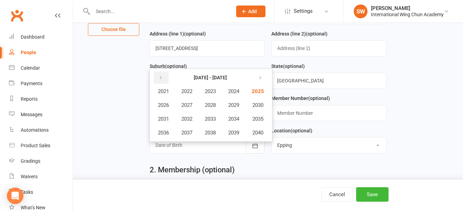
click at [159, 81] on icon "button" at bounding box center [160, 78] width 5 height 6
click at [219, 122] on button "2013" at bounding box center [210, 118] width 23 height 13
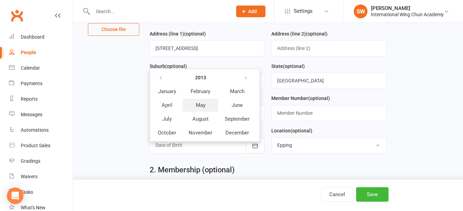
click at [203, 108] on span "May" at bounding box center [201, 105] width 10 height 6
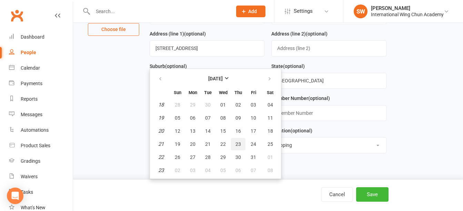
click at [242, 146] on button "23" at bounding box center [238, 144] width 14 height 12
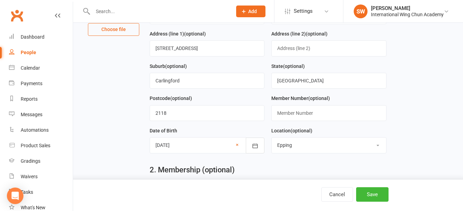
click at [181, 146] on div at bounding box center [207, 145] width 115 height 16
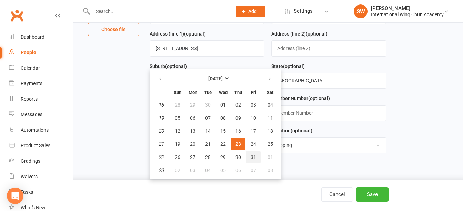
click at [252, 160] on span "31" at bounding box center [253, 157] width 6 height 6
type input "31 May 2013"
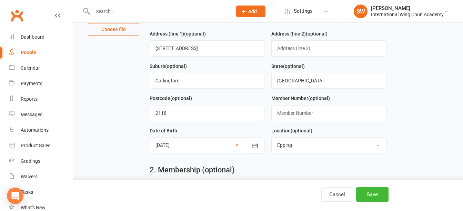
scroll to position [34, 0]
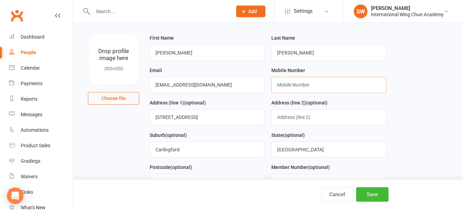
click at [335, 88] on input "text" at bounding box center [328, 85] width 115 height 16
click at [303, 85] on input "text" at bounding box center [328, 85] width 115 height 16
paste input "0478 534 123"
type input "0478 534 123"
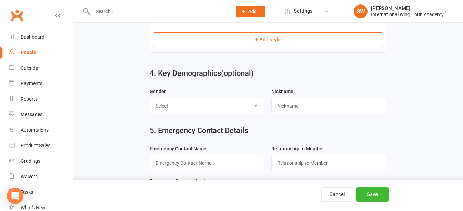
scroll to position [413, 0]
click at [232, 109] on select "Select Male Female Not Specified" at bounding box center [207, 105] width 114 height 15
select select "[DEMOGRAPHIC_DATA]"
click at [150, 100] on select "Select Male Female Not Specified" at bounding box center [207, 105] width 114 height 15
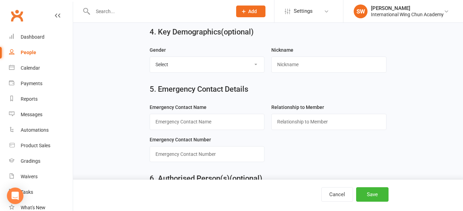
scroll to position [517, 0]
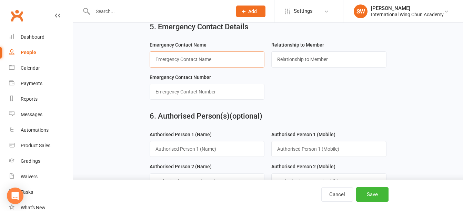
click at [227, 62] on input "text" at bounding box center [207, 59] width 115 height 16
paste input "fei zhai"
type input "fei zhai"
click at [293, 60] on input "text" at bounding box center [328, 59] width 115 height 16
type input "Parent"
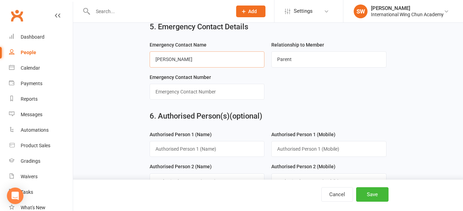
type input "Fei Zhai"
click at [204, 92] on input "text" at bounding box center [207, 92] width 115 height 16
paste input "0478 534 123"
type input "0478 534 123"
click at [371, 191] on button "Save" at bounding box center [372, 194] width 32 height 14
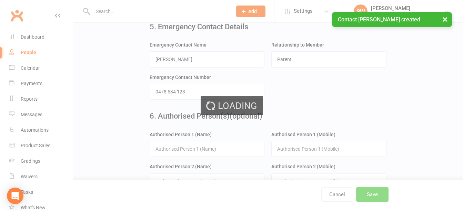
scroll to position [0, 0]
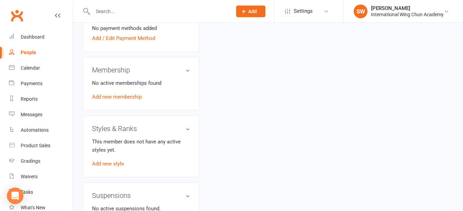
scroll to position [310, 0]
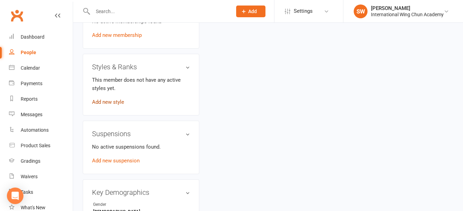
click at [103, 105] on link "Add new style" at bounding box center [108, 102] width 32 height 6
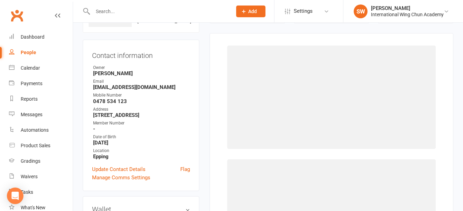
scroll to position [53, 0]
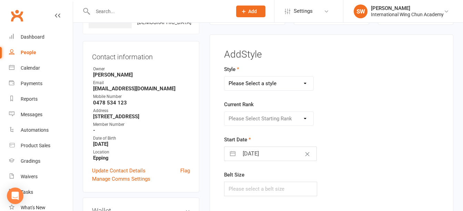
click at [261, 82] on select "Please Select a style Little Dragons Teen Phoenix (Retired) Wing Chun" at bounding box center [268, 83] width 89 height 14
select select "3062"
click at [224, 76] on select "Please Select a style Little Dragons Teen Phoenix (Retired) Wing Chun" at bounding box center [268, 83] width 89 height 14
click at [255, 118] on select "Please Select Starting Rank Grade 1 Grade 2 Grade 3 Grade 4 Pre-Level 1 Level 1…" at bounding box center [268, 119] width 89 height 14
select select "33913"
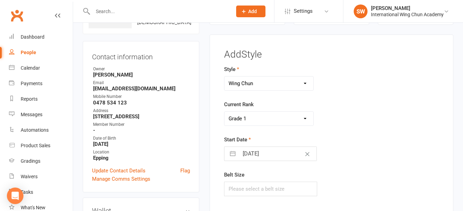
click at [224, 112] on select "Please Select Starting Rank Grade 1 Grade 2 Grade 3 Grade 4 Pre-Level 1 Level 1…" at bounding box center [268, 119] width 89 height 14
click at [266, 154] on input "16 Aug 2025" at bounding box center [278, 154] width 78 height 14
select select "6"
select select "2025"
select select "7"
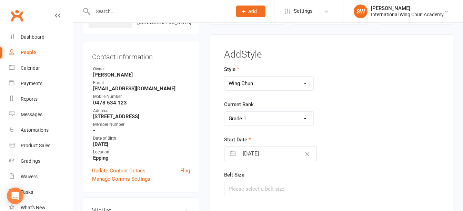
select select "2025"
select select "8"
select select "2025"
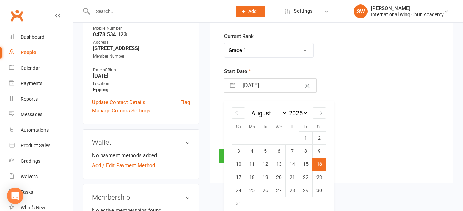
scroll to position [122, 0]
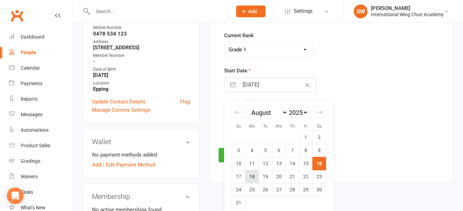
click at [253, 176] on td "18" at bounding box center [251, 176] width 13 height 13
type input "18 Aug 2025"
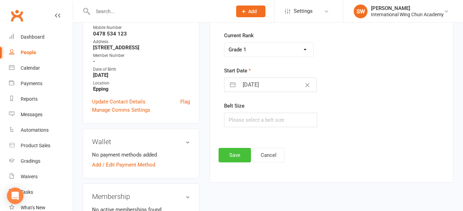
click at [231, 154] on button "Save" at bounding box center [234, 155] width 32 height 14
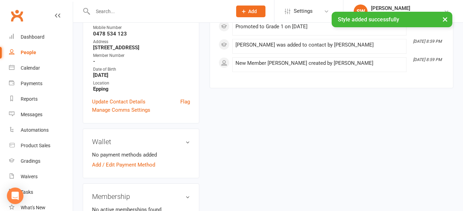
scroll to position [191, 0]
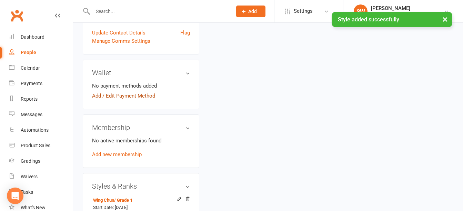
click at [133, 96] on link "Add / Edit Payment Method" at bounding box center [123, 96] width 63 height 8
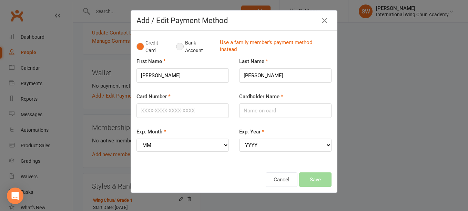
click at [182, 47] on button "Bank Account" at bounding box center [195, 46] width 38 height 21
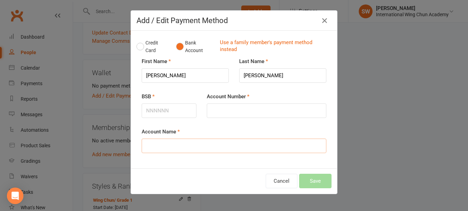
click at [190, 148] on input "Account Name" at bounding box center [234, 146] width 185 height 14
paste input "Fei Zhai"
type input "Fei Zhai"
click at [164, 109] on input "BSB" at bounding box center [169, 110] width 55 height 14
click at [222, 108] on input "Account Number" at bounding box center [267, 110] width 120 height 14
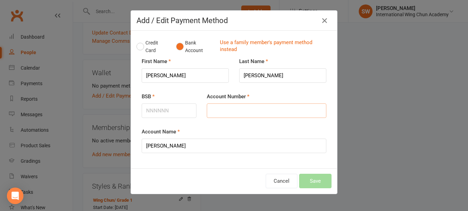
paste input "013016985"
type input "013016985"
click at [168, 106] on input "BSB" at bounding box center [169, 110] width 55 height 14
click at [165, 113] on input "BSB" at bounding box center [169, 110] width 55 height 14
paste input "182"
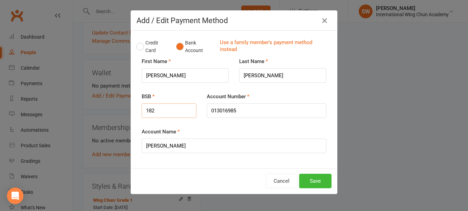
paste input "182"
type input "182182"
click at [324, 183] on button "Save" at bounding box center [315, 181] width 32 height 14
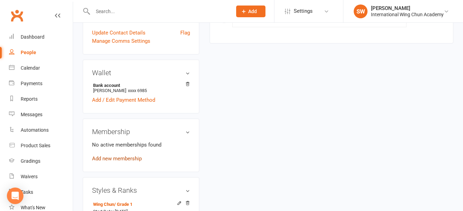
click at [137, 160] on link "Add new membership" at bounding box center [117, 158] width 50 height 6
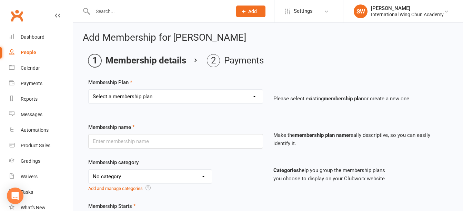
click at [256, 98] on select "Select a membership plan Sydney City - Basic Membership (3 mo. Minimum Term) Sy…" at bounding box center [176, 97] width 174 height 14
select select "37"
click at [89, 90] on select "Select a membership plan Sydney City - Basic Membership (3 mo. Minimum Term) Sy…" at bounding box center [176, 97] width 174 height 14
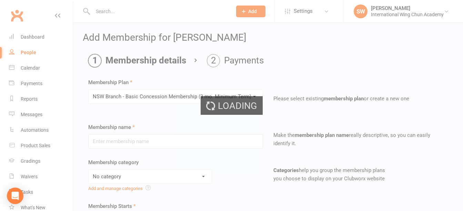
type input "NSW Branch - Basic Concession Membership (3 mo. Minimum Term)"
select select "5"
type input "0"
type input "1"
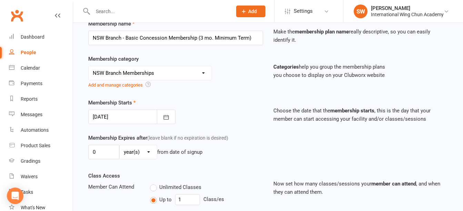
click at [96, 121] on div at bounding box center [131, 117] width 87 height 14
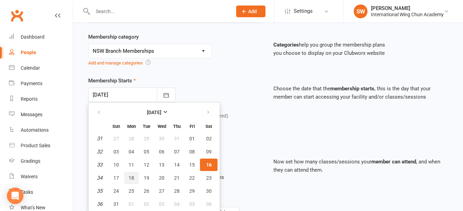
click at [129, 179] on span "18" at bounding box center [132, 178] width 6 height 6
type input "18 Aug 2025"
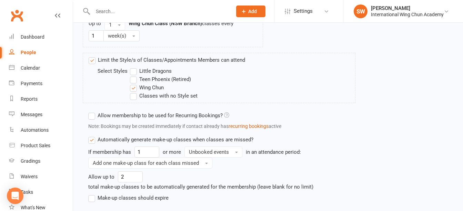
scroll to position [497, 0]
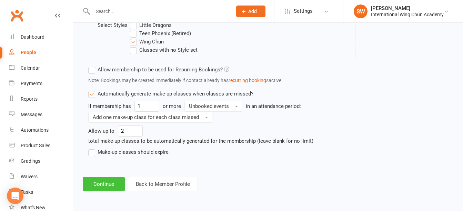
click at [107, 183] on button "Continue" at bounding box center [104, 184] width 42 height 14
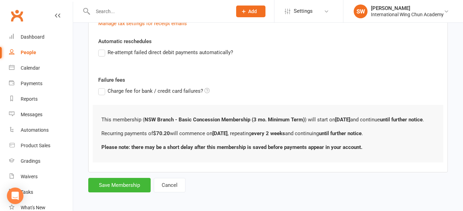
scroll to position [243, 0]
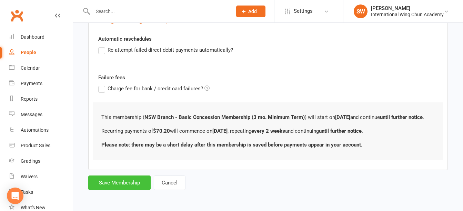
click at [122, 182] on button "Save Membership" at bounding box center [119, 182] width 62 height 14
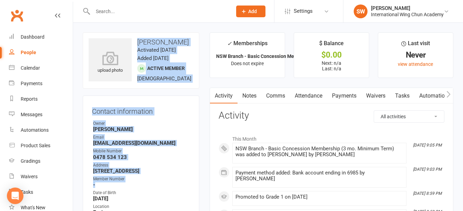
drag, startPoint x: 138, startPoint y: 41, endPoint x: 188, endPoint y: 195, distance: 161.8
click at [188, 195] on contact-information "upload photo Bradley Tian Activated 16 August, 2025 Added 16 August, 2025 Activ…" at bounding box center [141, 139] width 116 height 214
drag, startPoint x: 188, startPoint y: 195, endPoint x: 156, endPoint y: 111, distance: 89.6
click at [156, 111] on div "Contact information Owner Simon Wong Email fayzhai@hotmail.com Mobile Number 04…" at bounding box center [141, 170] width 116 height 151
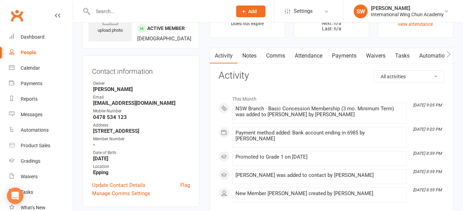
scroll to position [138, 0]
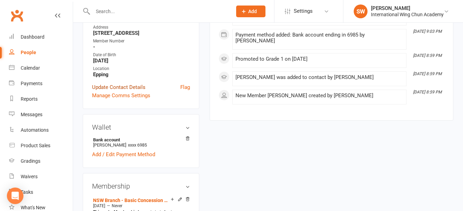
click at [118, 91] on link "Update Contact Details" at bounding box center [118, 87] width 53 height 8
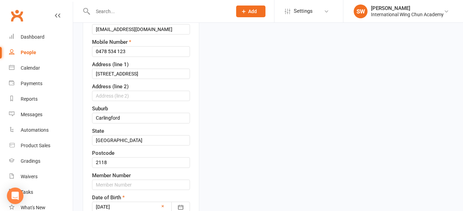
scroll to position [205, 0]
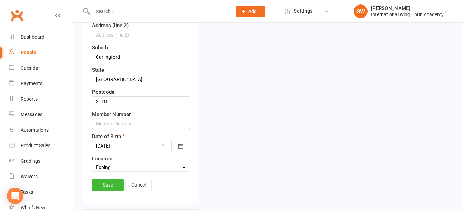
click at [135, 129] on input "text" at bounding box center [141, 124] width 98 height 10
type input "S15668"
click at [103, 191] on link "Save" at bounding box center [108, 184] width 32 height 12
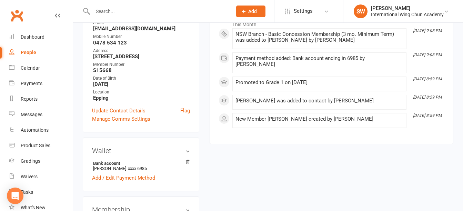
scroll to position [103, 0]
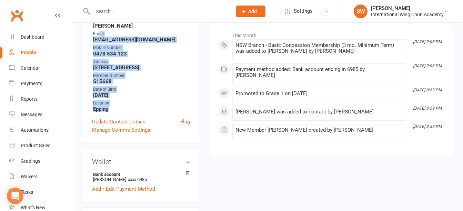
drag, startPoint x: 116, startPoint y: 116, endPoint x: 98, endPoint y: 38, distance: 79.7
click at [98, 38] on ul "Owner Simon Wong Email fayzhai@hotmail.com Mobile Number 0478 534 123 Address 2…" at bounding box center [141, 64] width 98 height 95
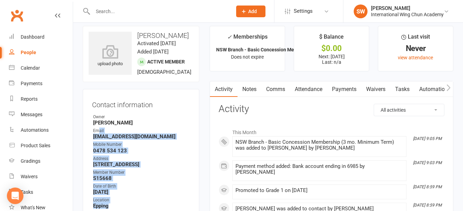
scroll to position [0, 0]
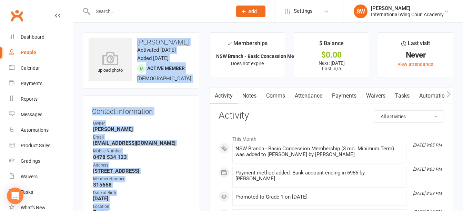
click at [139, 43] on h3 "Bradley Tian" at bounding box center [141, 42] width 105 height 8
copy contact-information "Bradley Tian Activated 16 August, 2025 Added 16 August, 2025 Active member 12 y…"
click at [195, 121] on div "Contact information Owner Simon Wong Email fayzhai@hotmail.com Mobile Number 04…" at bounding box center [141, 170] width 116 height 151
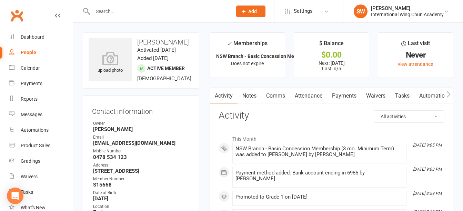
click at [345, 95] on link "Payments" at bounding box center [344, 96] width 34 height 16
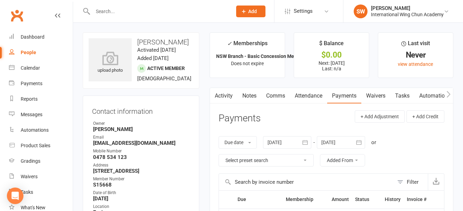
click at [218, 90] on button "button" at bounding box center [214, 96] width 9 height 16
click at [222, 97] on link "Activity" at bounding box center [224, 96] width 28 height 16
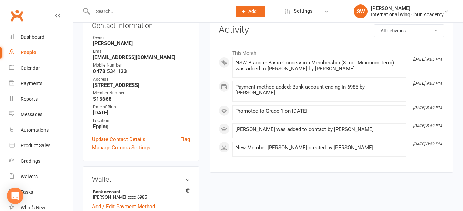
scroll to position [34, 0]
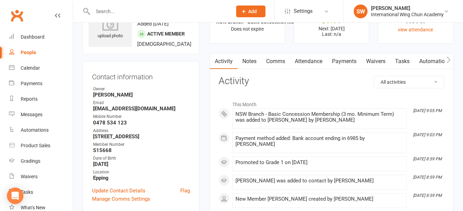
click at [164, 13] on input "text" at bounding box center [159, 12] width 136 height 10
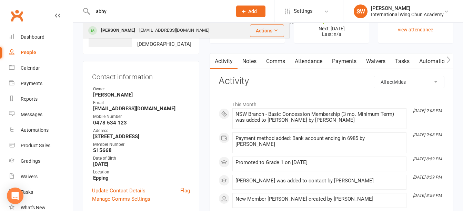
type input "abby"
click at [161, 29] on div "mers_sy@yahoo.com" at bounding box center [174, 30] width 74 height 10
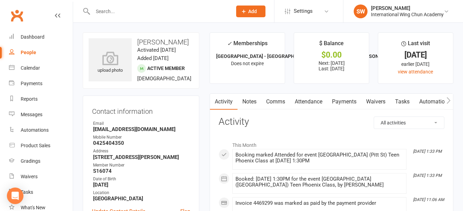
click at [349, 102] on link "Payments" at bounding box center [344, 102] width 34 height 16
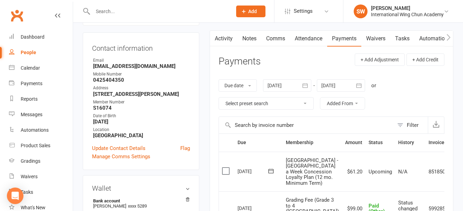
scroll to position [62, 0]
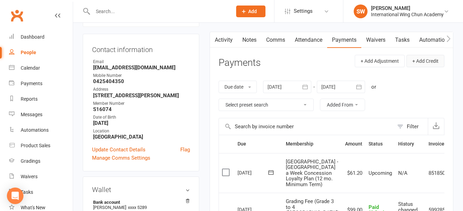
click at [429, 57] on button "+ Add Credit" at bounding box center [425, 61] width 38 height 12
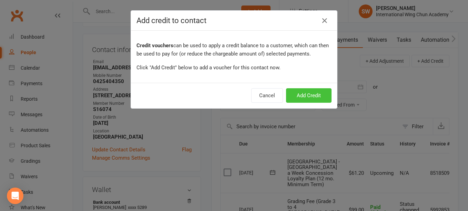
click at [313, 95] on button "Add Credit" at bounding box center [308, 95] width 45 height 14
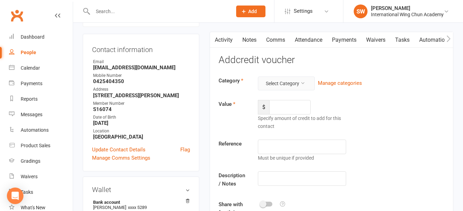
click at [289, 88] on button "Select Category" at bounding box center [286, 83] width 57 height 14
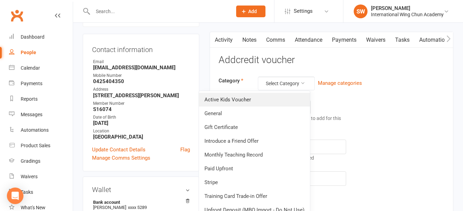
click at [275, 99] on link "Active Kids Voucher" at bounding box center [254, 100] width 111 height 14
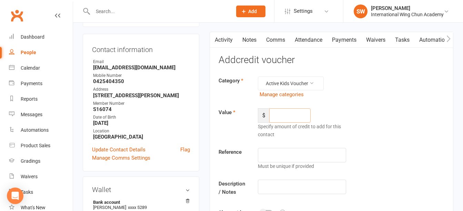
click at [280, 117] on input "number" at bounding box center [289, 115] width 41 height 14
type input "50"
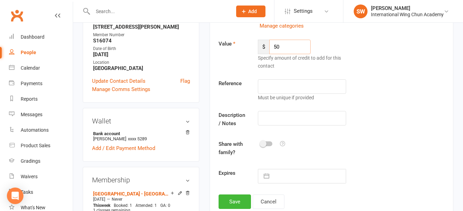
scroll to position [131, 0]
click at [282, 121] on input "text" at bounding box center [302, 118] width 88 height 14
type input "Active Kids Voucher"
click at [242, 197] on button "Save" at bounding box center [234, 201] width 32 height 14
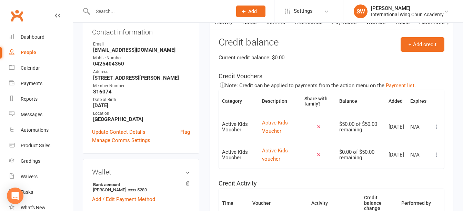
scroll to position [0, 0]
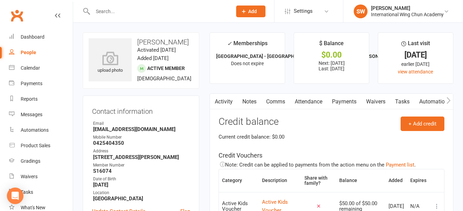
click at [346, 102] on link "Payments" at bounding box center [344, 102] width 34 height 16
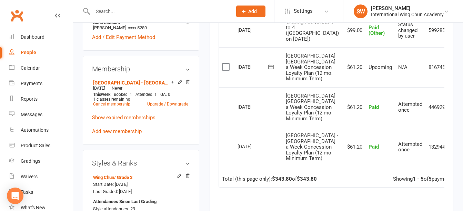
scroll to position [276, 0]
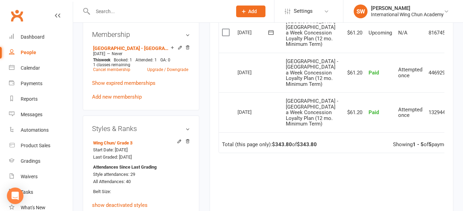
click at [455, 36] on icon at bounding box center [458, 32] width 7 height 7
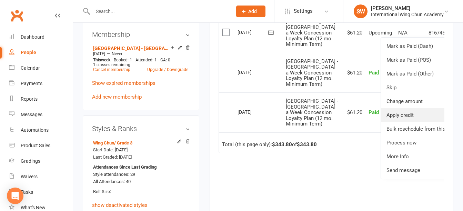
click at [408, 122] on link "Apply credit" at bounding box center [421, 115] width 81 height 14
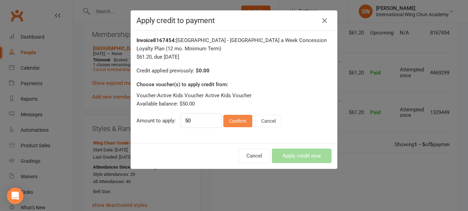
click at [237, 122] on button "Confirm" at bounding box center [237, 121] width 29 height 12
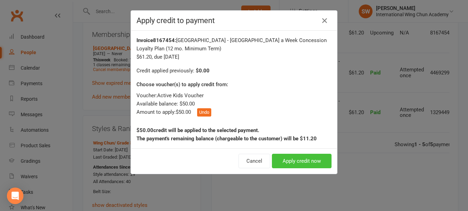
click at [289, 162] on button "Apply credit now" at bounding box center [302, 161] width 60 height 14
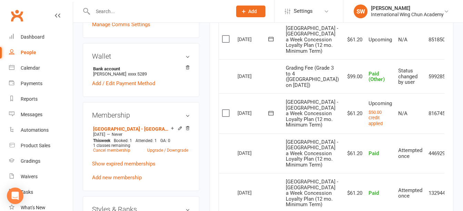
scroll to position [138, 0]
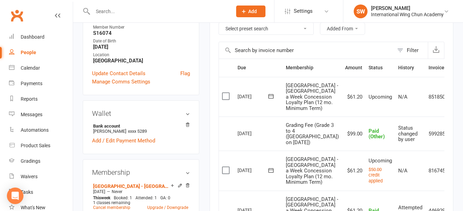
click at [130, 15] on input "text" at bounding box center [159, 12] width 136 height 10
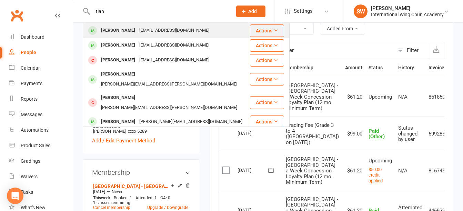
type input "tian"
click at [137, 31] on div "fayzhai@hotmail.com" at bounding box center [174, 30] width 74 height 10
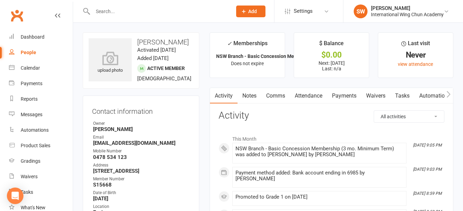
click at [167, 8] on input "text" at bounding box center [159, 12] width 136 height 10
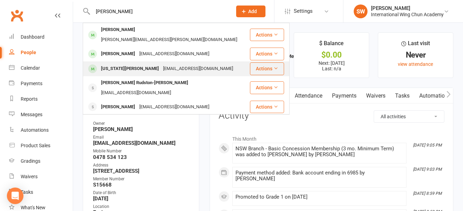
type input "simon"
click at [167, 64] on div "judycsimon@hotmail.com" at bounding box center [198, 69] width 74 height 10
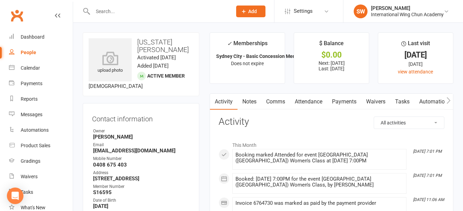
click at [344, 104] on link "Payments" at bounding box center [344, 102] width 34 height 16
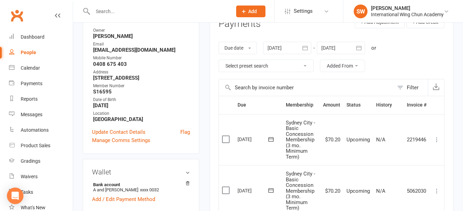
scroll to position [172, 0]
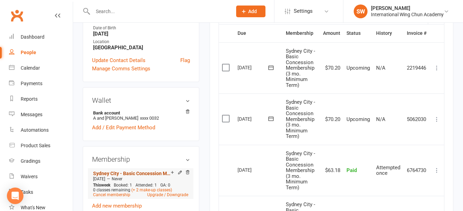
click at [124, 171] on link "Sydney City - Basic Concession Membership (3 mo. Minimum Term)" at bounding box center [132, 174] width 78 height 6
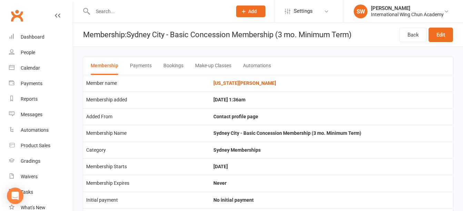
click at [142, 65] on button "Payments" at bounding box center [141, 66] width 22 height 18
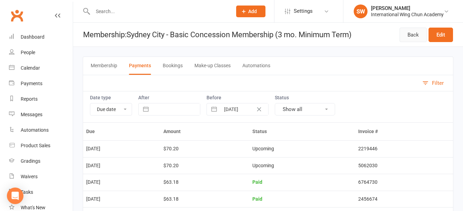
click at [409, 35] on link "Back" at bounding box center [412, 35] width 27 height 14
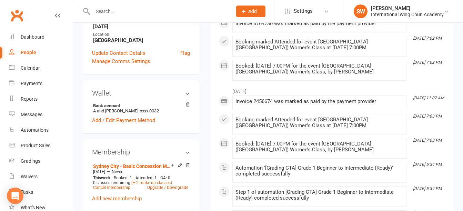
scroll to position [241, 0]
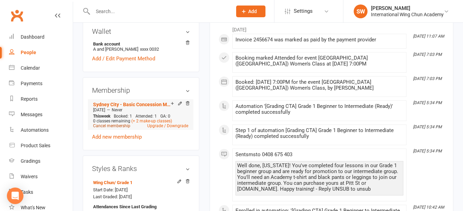
click at [118, 125] on link "Cancel membership" at bounding box center [111, 125] width 37 height 5
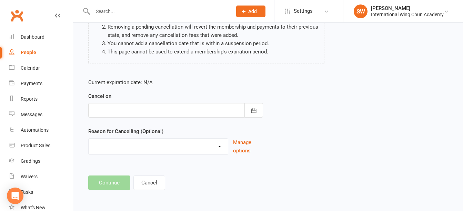
click at [137, 107] on div at bounding box center [175, 110] width 175 height 14
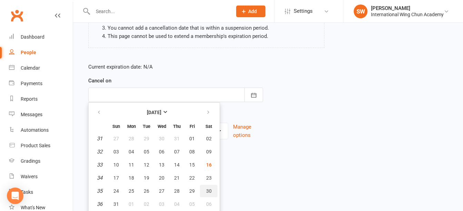
click at [209, 190] on span "30" at bounding box center [209, 191] width 6 height 6
type input "30 Aug 2025"
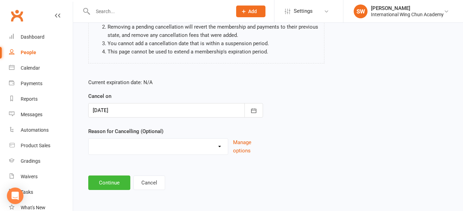
scroll to position [94, 0]
click at [170, 146] on select "Change of Membership Defaulted Dissatisfaction (Neutral) Dissatisfaction (Stron…" at bounding box center [158, 146] width 139 height 14
click at [171, 164] on div "Current expiration date: N/A Cancel on 30 Aug 2025 August 2025 Sun Mon Tue Wed …" at bounding box center [175, 118] width 185 height 91
click at [105, 180] on button "Continue" at bounding box center [109, 182] width 42 height 14
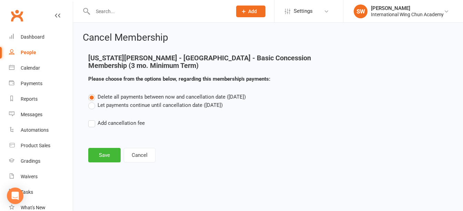
scroll to position [0, 0]
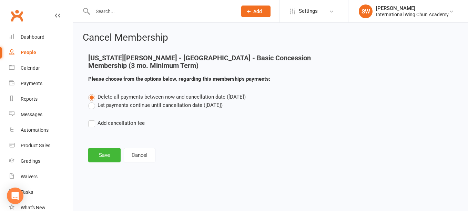
click at [153, 103] on label "Let payments continue until cancellation date (Aug 30, 2025)" at bounding box center [155, 105] width 134 height 8
click at [93, 101] on input "Let payments continue until cancellation date (Aug 30, 2025)" at bounding box center [90, 101] width 4 height 0
click at [102, 157] on button "Save" at bounding box center [104, 155] width 32 height 14
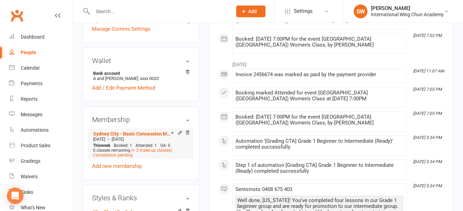
scroll to position [241, 0]
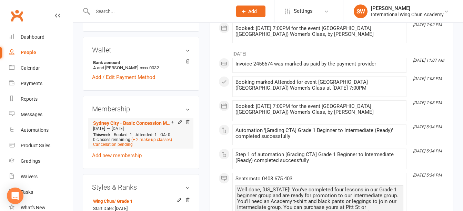
drag, startPoint x: 114, startPoint y: 126, endPoint x: 94, endPoint y: 127, distance: 20.4
click at [94, 127] on div "Jun 2 2025 — Aug 29 2025" at bounding box center [140, 129] width 99 height 6
copy span "Jun 2 2025"
click at [40, 40] on div "Dashboard" at bounding box center [33, 37] width 24 height 6
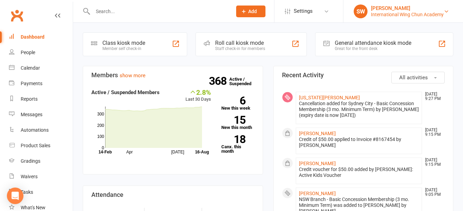
click at [401, 14] on div "International Wing Chun Academy" at bounding box center [407, 14] width 73 height 6
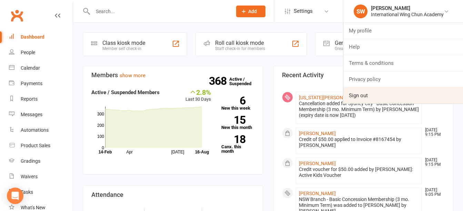
click at [353, 93] on link "Sign out" at bounding box center [403, 96] width 120 height 16
